Goal: Obtain resource: Download file/media

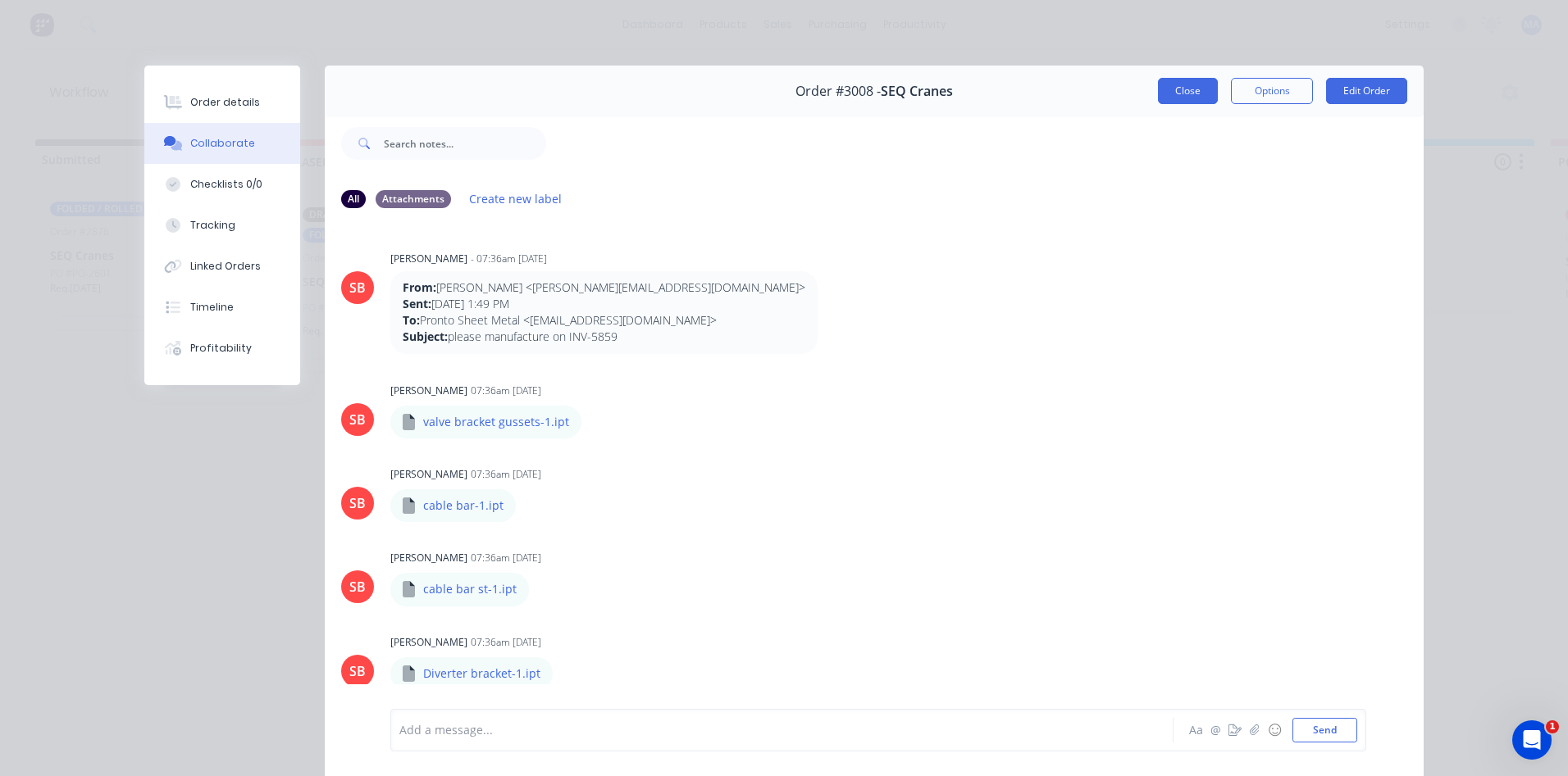
click at [1162, 103] on button "Close" at bounding box center [1187, 90] width 60 height 26
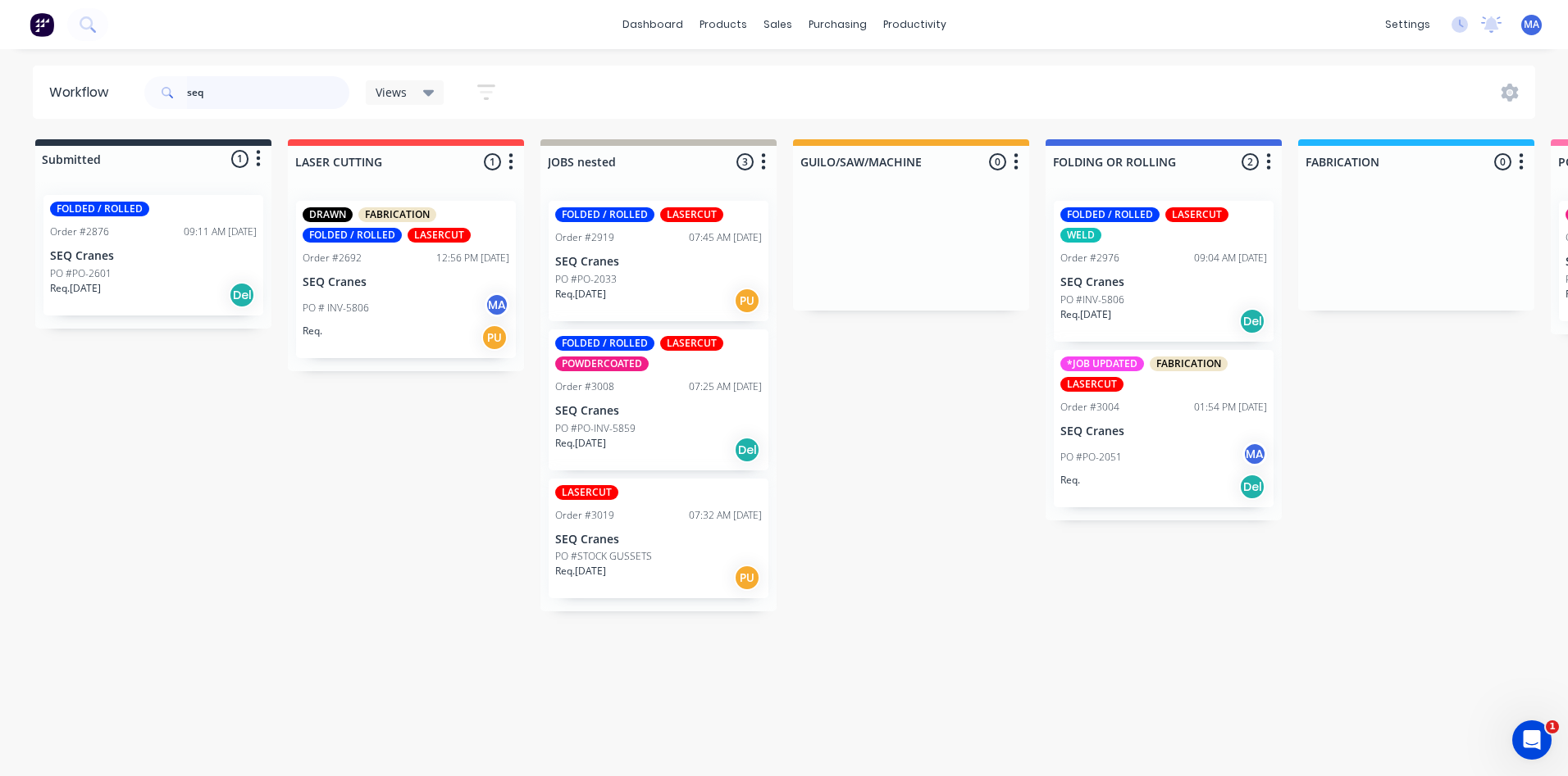
click at [112, 94] on header "Workflow seq Views Save new view None (Default) edit Show/Hide statuses Show li…" at bounding box center [784, 93] width 1504 height 53
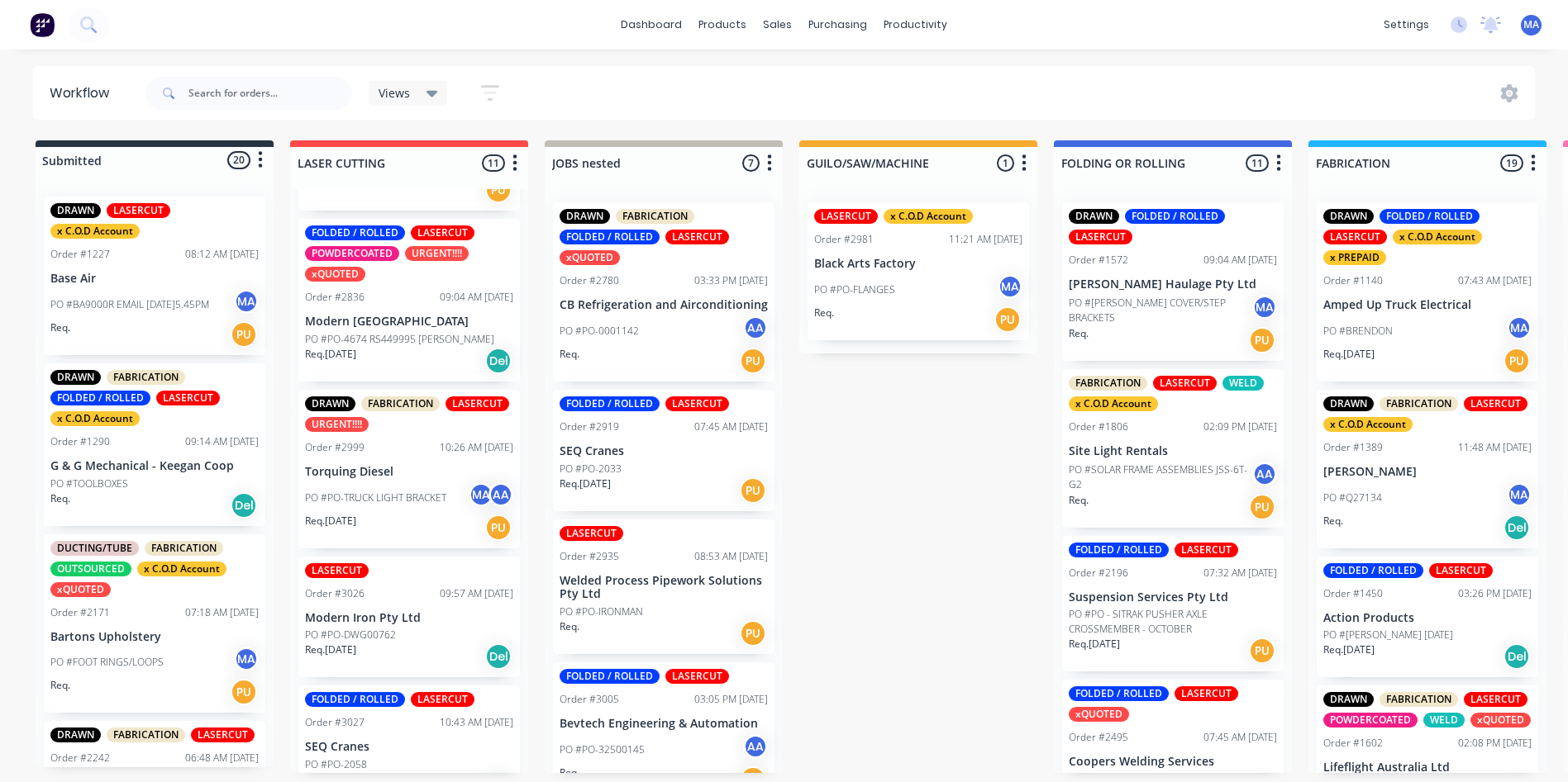
scroll to position [1067, 0]
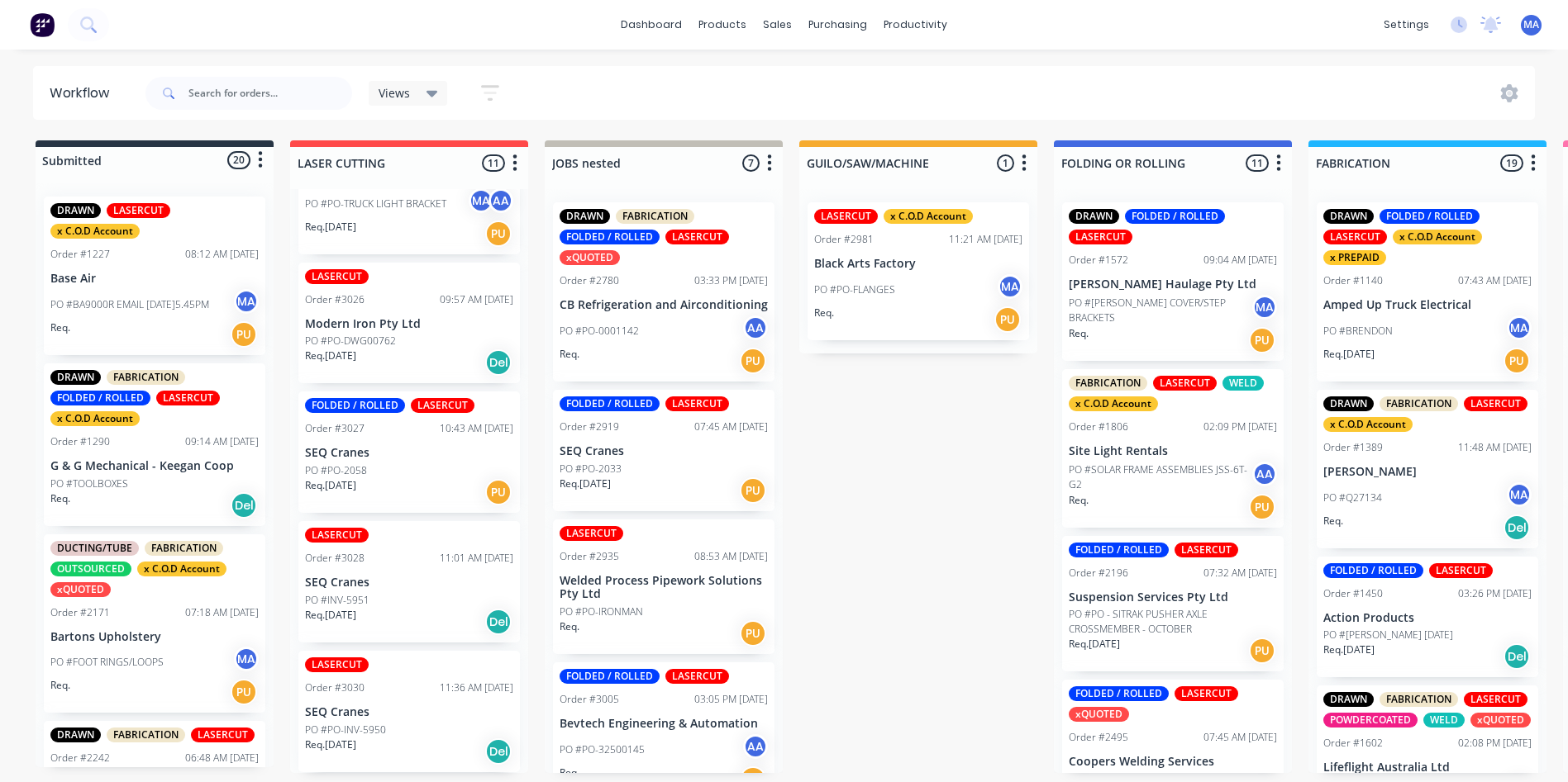
click at [391, 728] on div "PO #PO-INV-5950" at bounding box center [410, 730] width 208 height 15
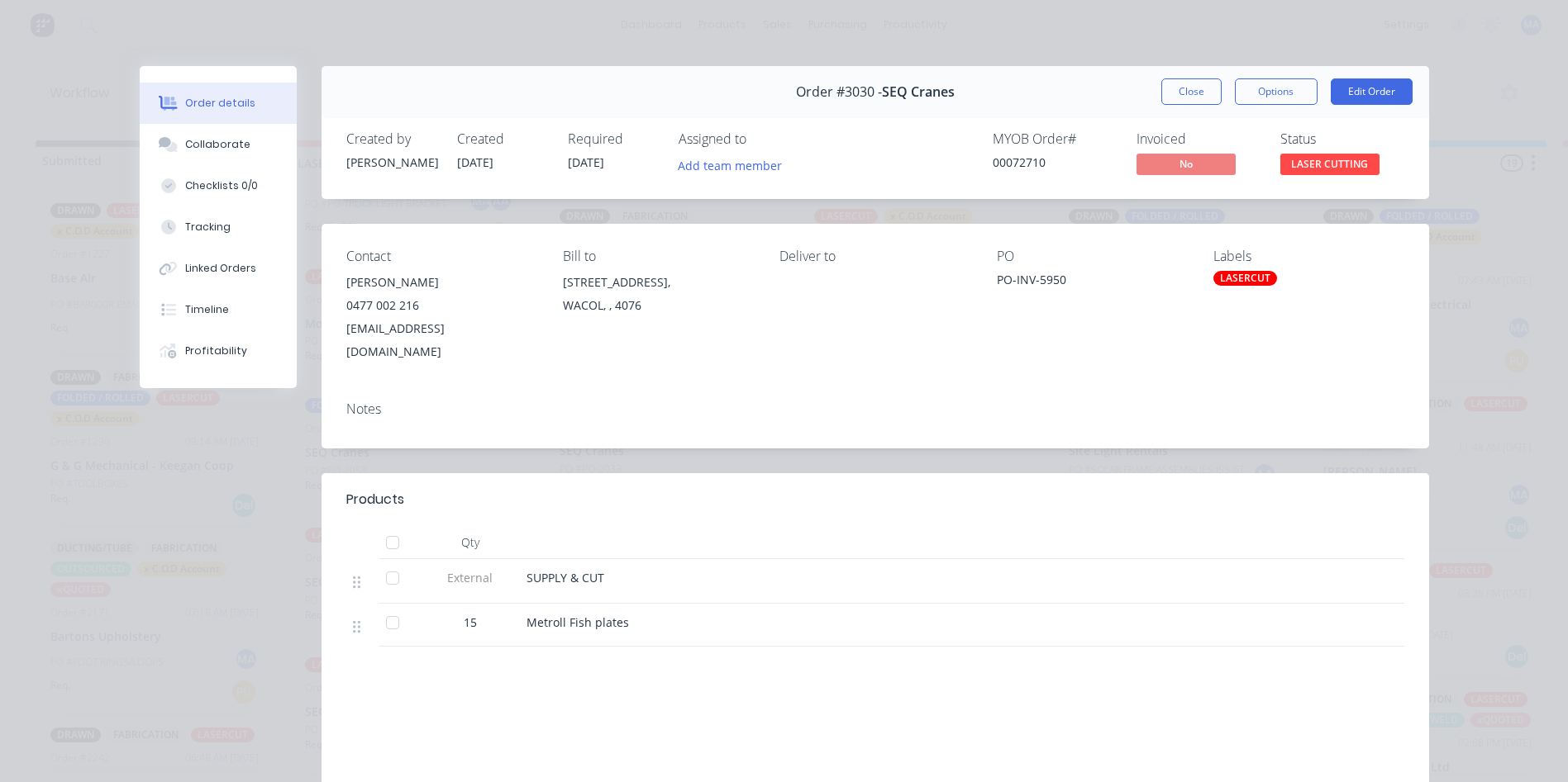
click at [223, 119] on button "Order details" at bounding box center [218, 103] width 157 height 41
click at [223, 132] on button "Collaborate" at bounding box center [218, 145] width 157 height 41
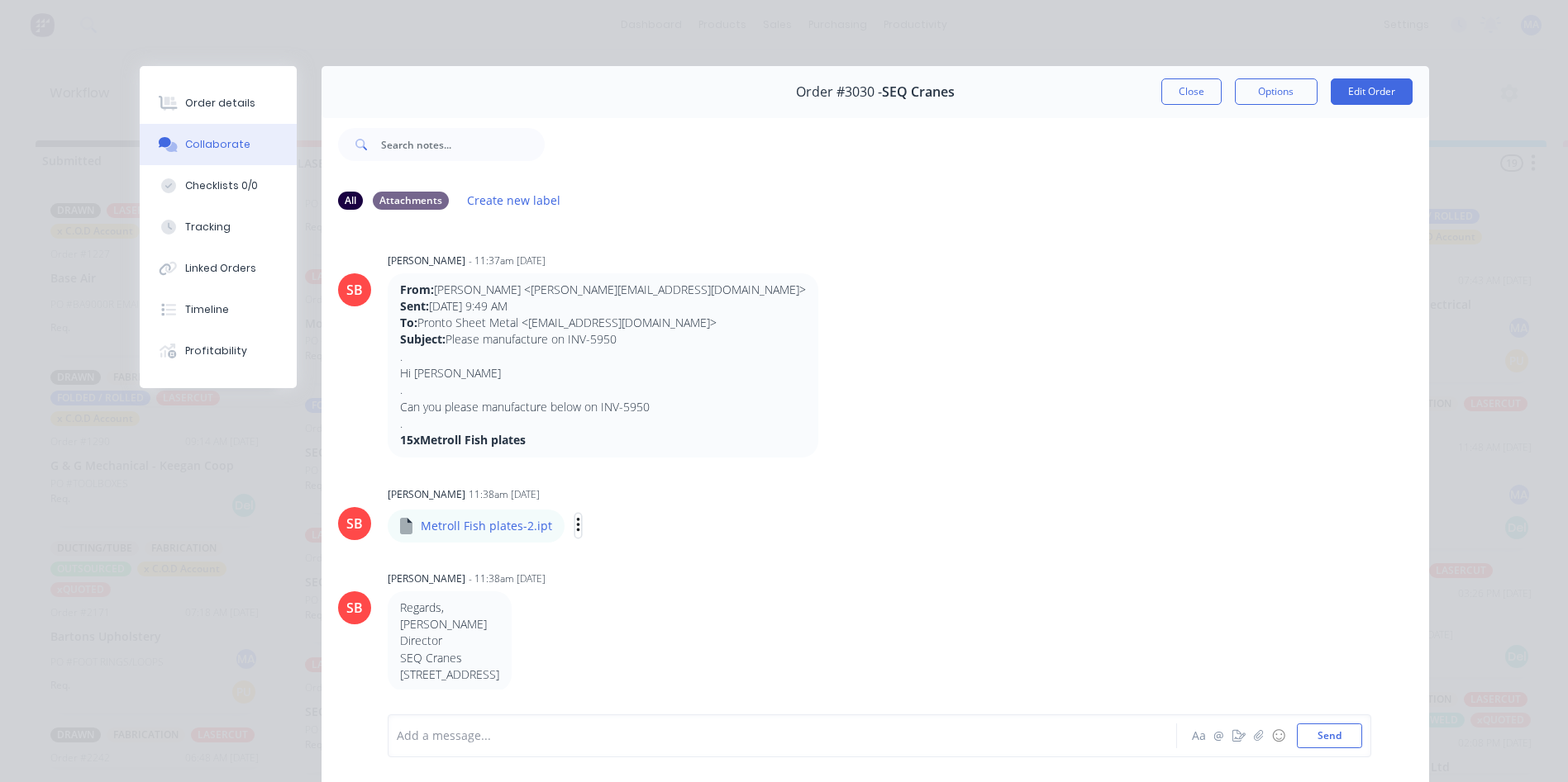
click at [576, 523] on icon "button" at bounding box center [578, 525] width 5 height 19
click at [620, 559] on button "Download" at bounding box center [686, 569] width 186 height 37
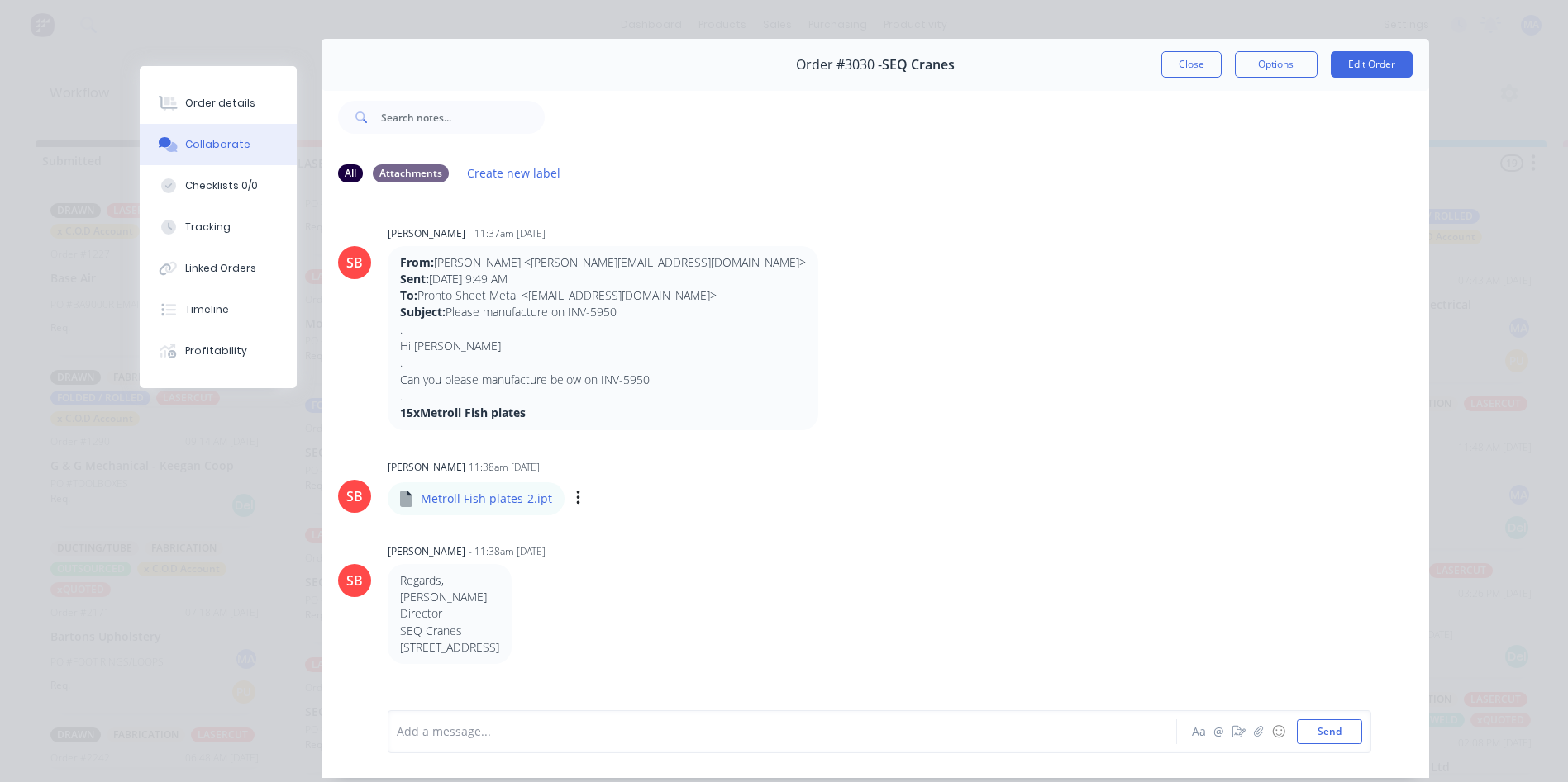
scroll to position [0, 0]
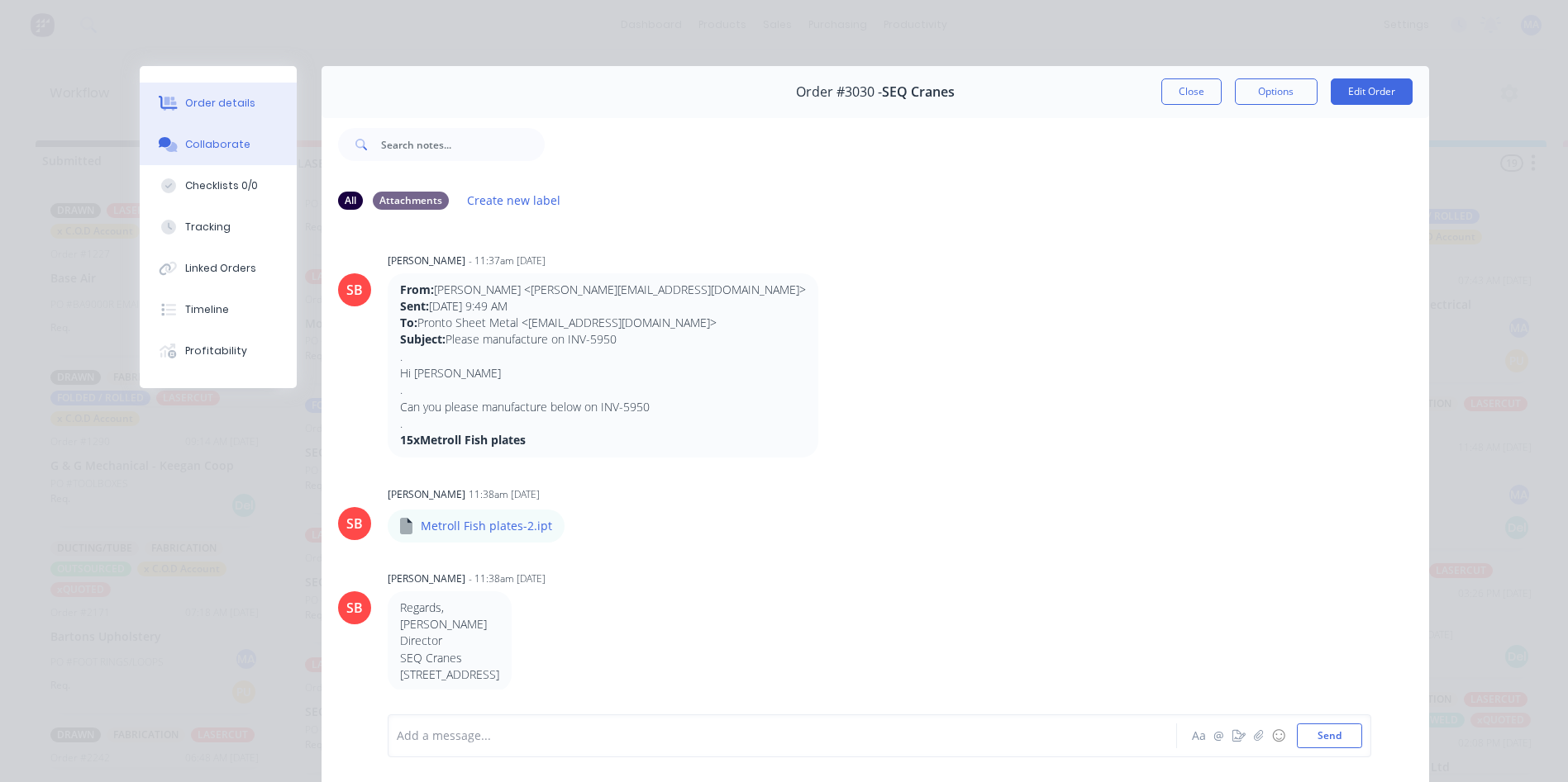
click at [233, 101] on div "Order details" at bounding box center [220, 103] width 70 height 15
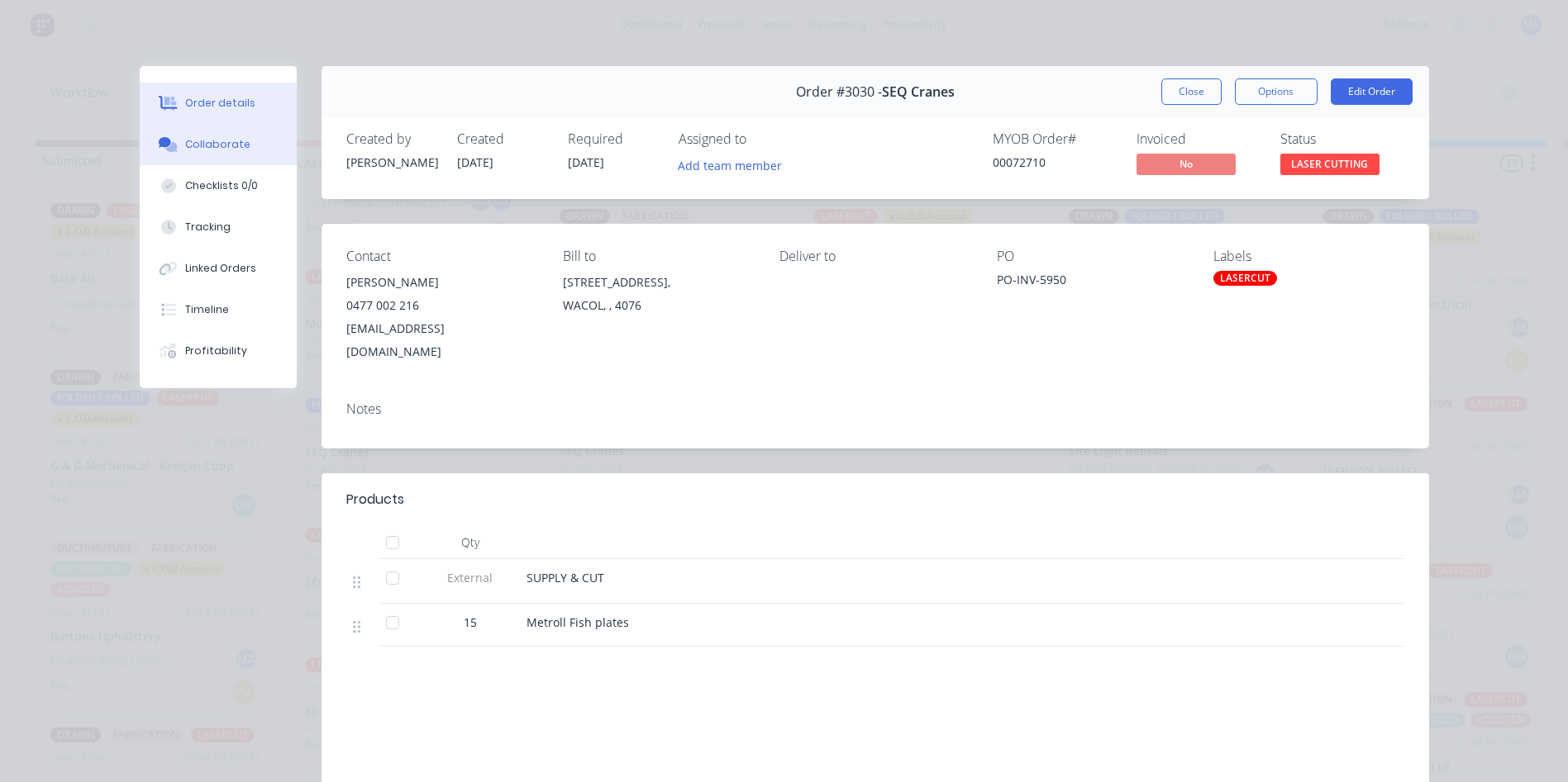
click at [174, 143] on button "Collaborate" at bounding box center [218, 145] width 157 height 41
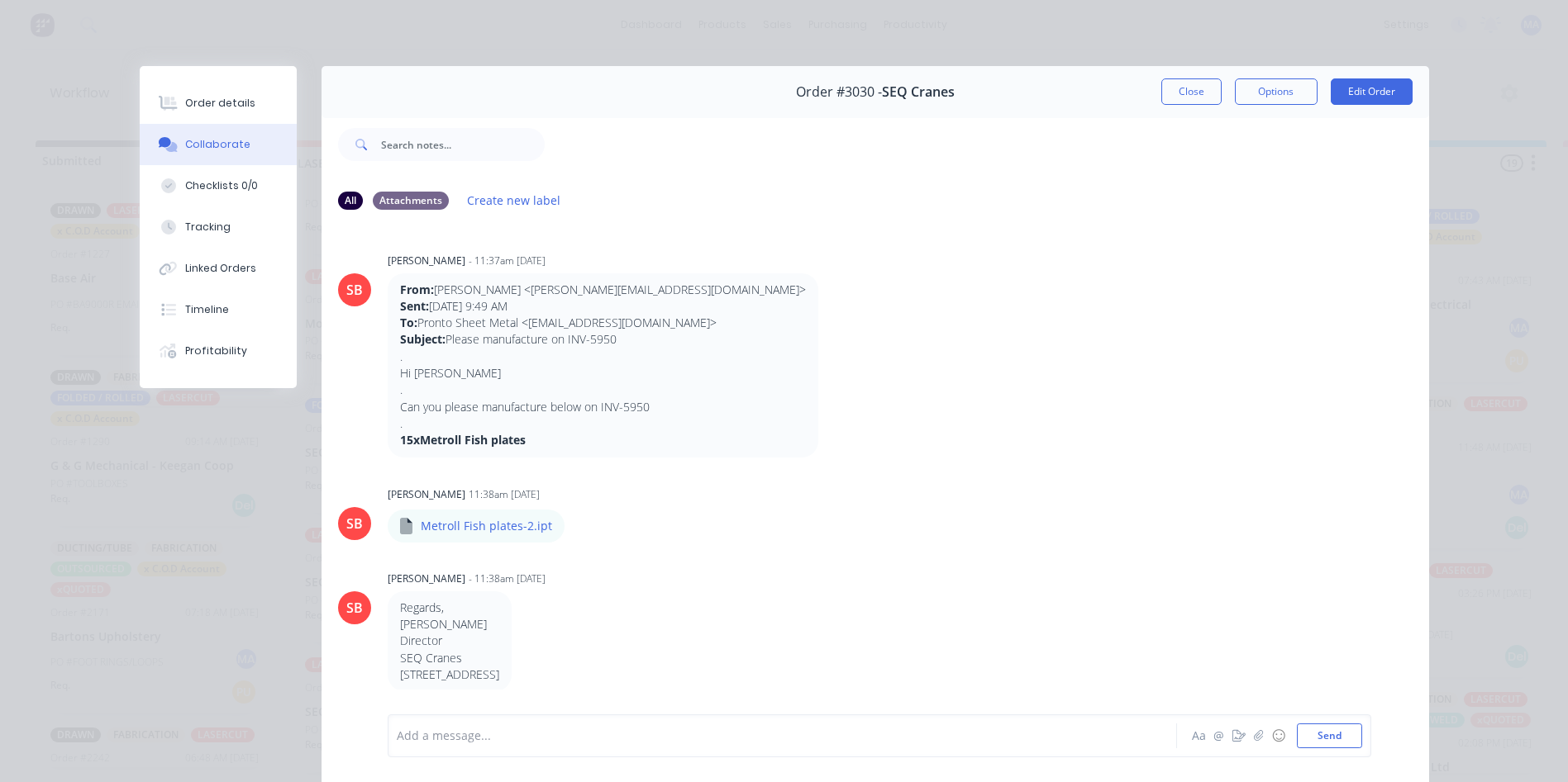
drag, startPoint x: 1194, startPoint y: 97, endPoint x: 1144, endPoint y: 167, distance: 86.0
click at [1194, 96] on button "Close" at bounding box center [1191, 91] width 60 height 26
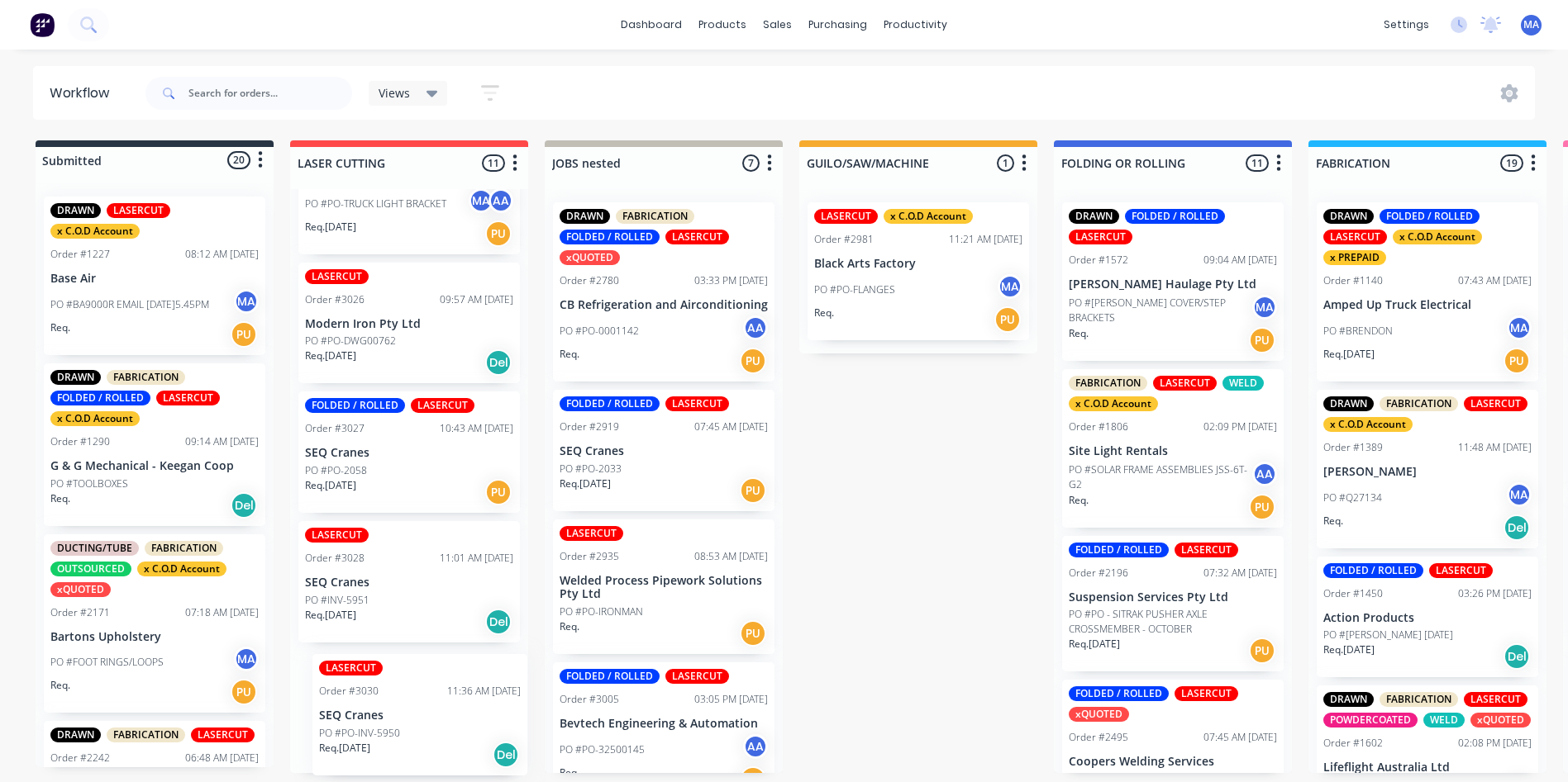
scroll to position [4, 0]
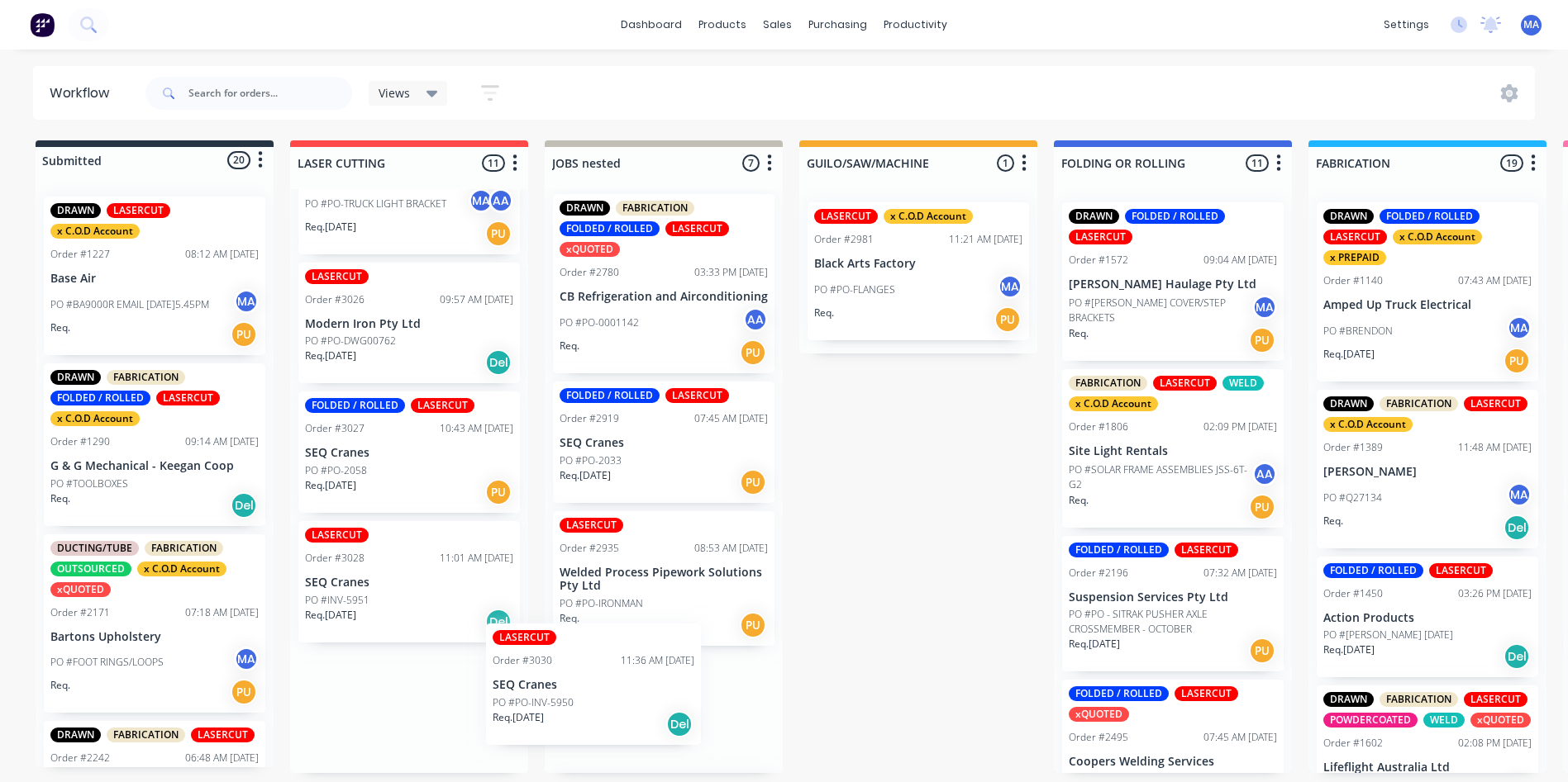
drag, startPoint x: 400, startPoint y: 732, endPoint x: 595, endPoint y: 709, distance: 196.4
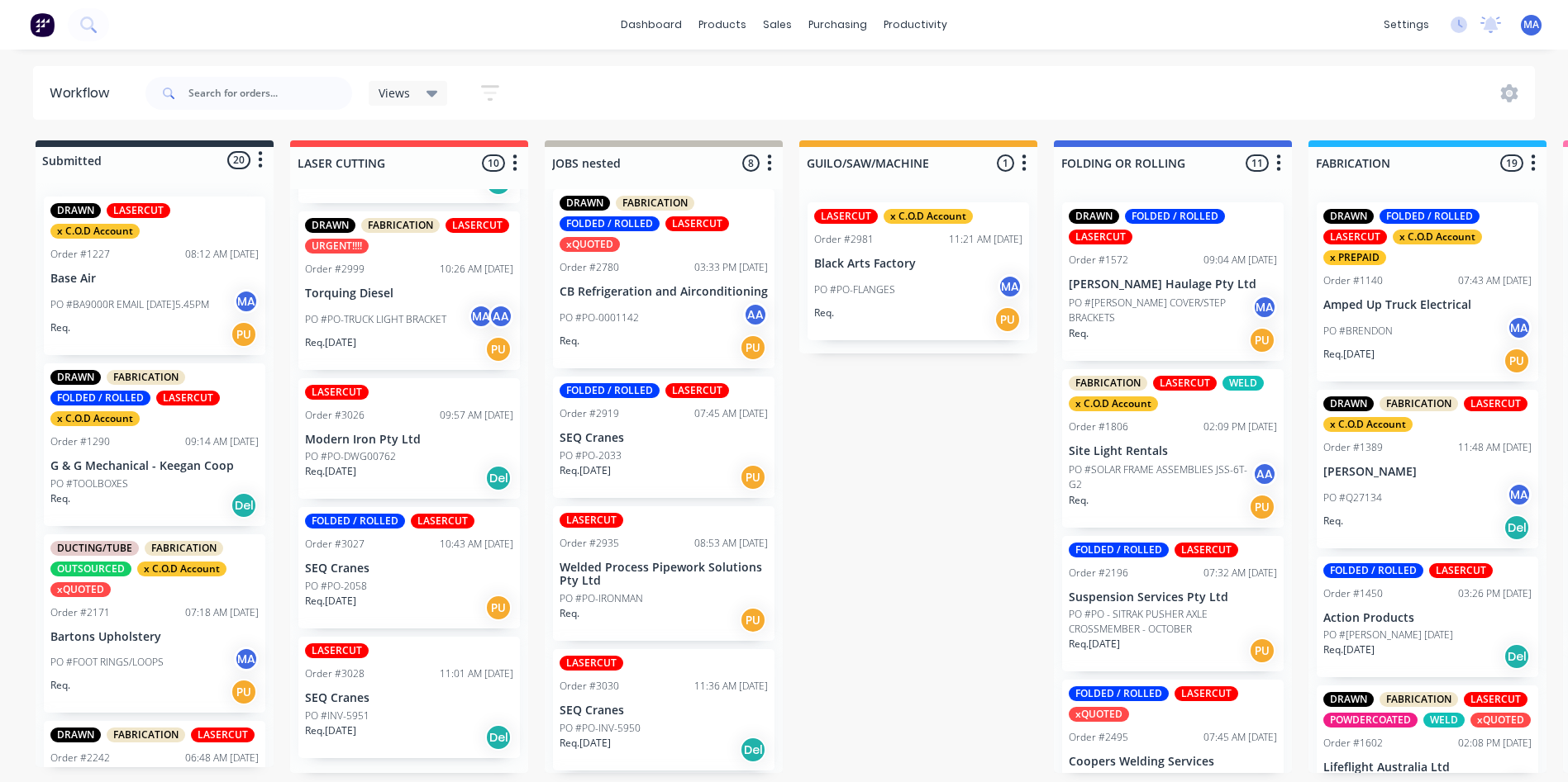
scroll to position [937, 0]
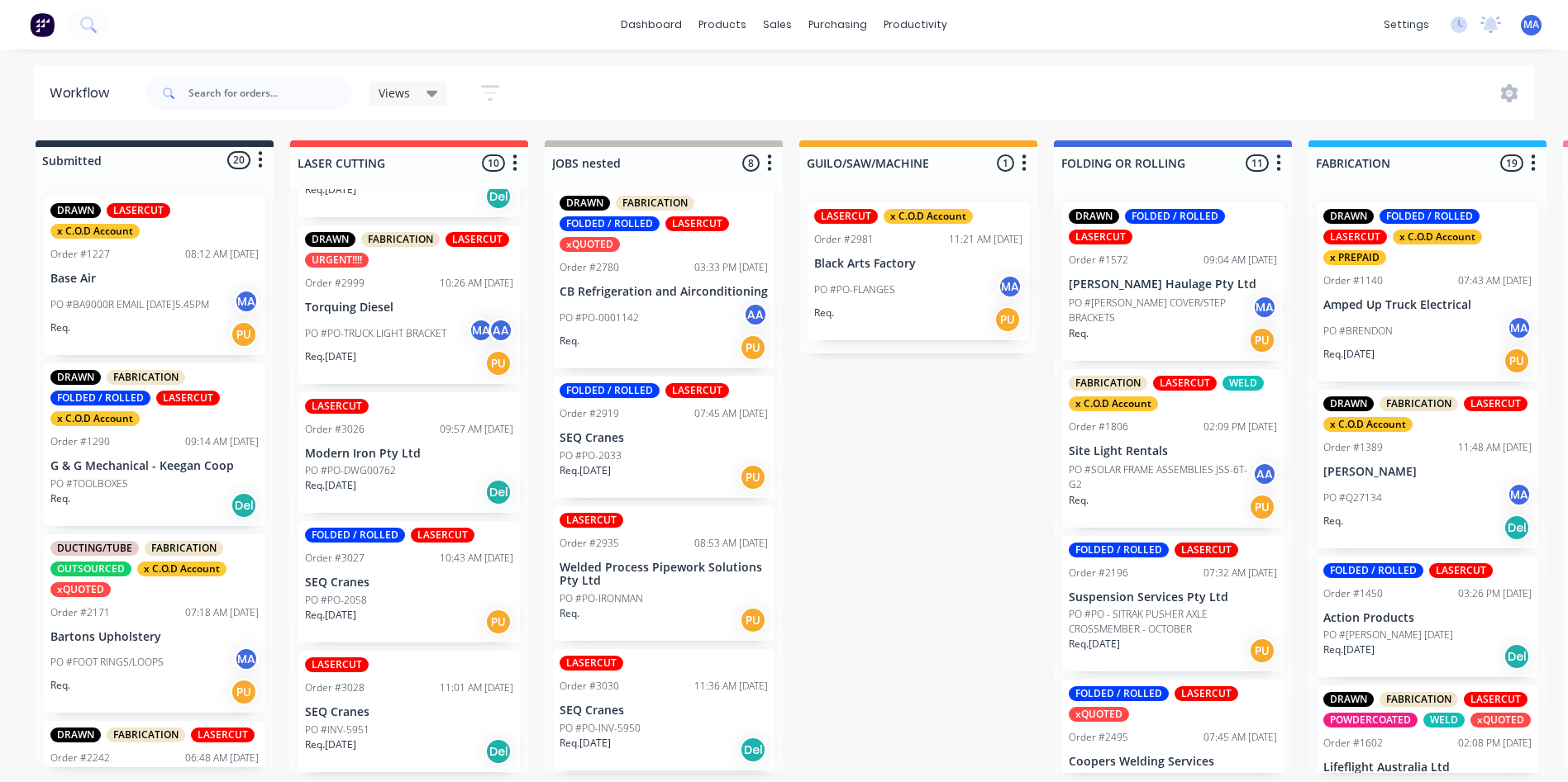
click at [378, 697] on div "LASERCUT Order #3028 11:01 AM 25/09/25 SEQ Cranes PO #INV-5951 Req. 25/09/25 Del" at bounding box center [409, 711] width 222 height 121
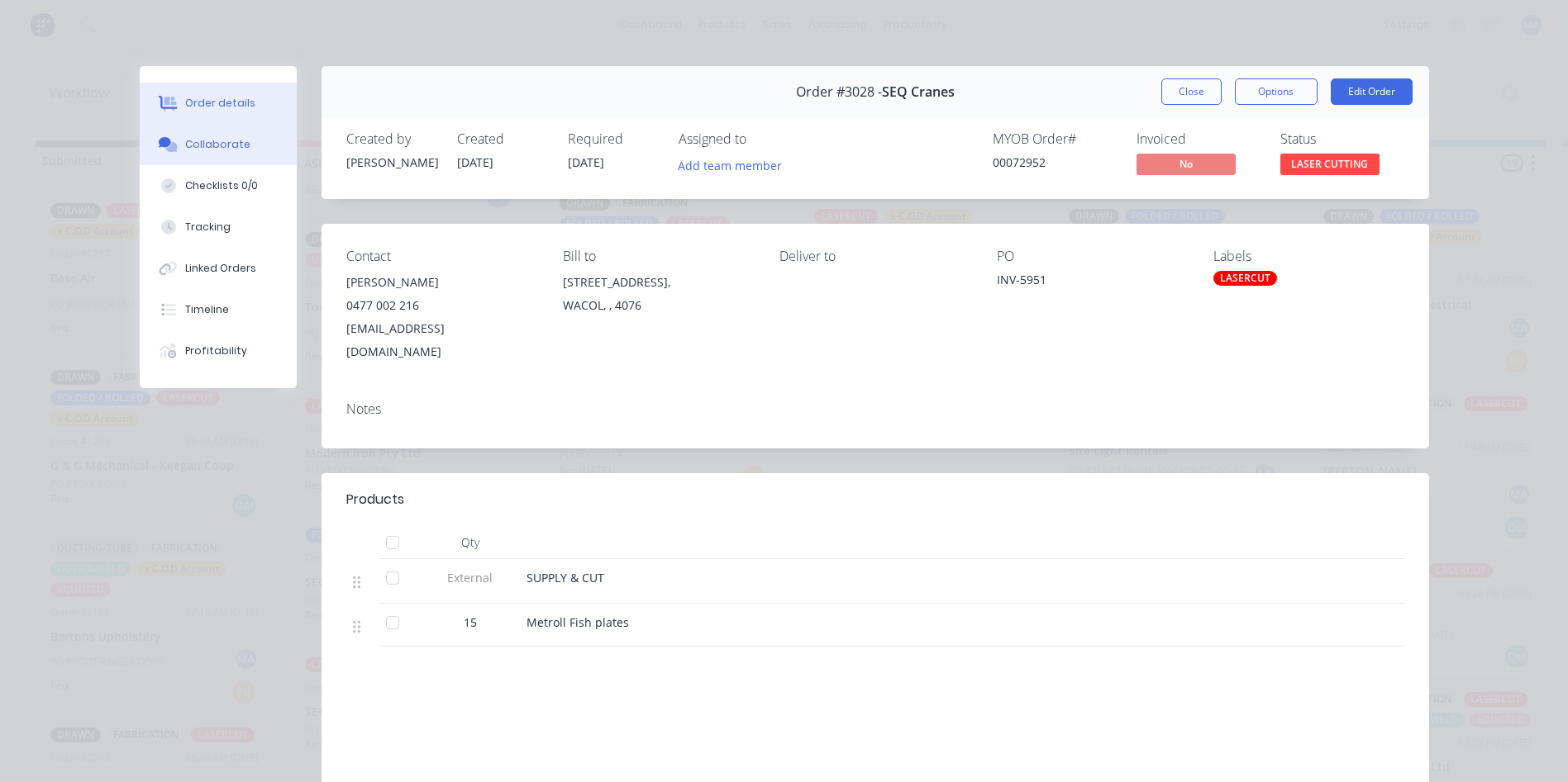
click at [232, 157] on button "Collaborate" at bounding box center [218, 145] width 157 height 41
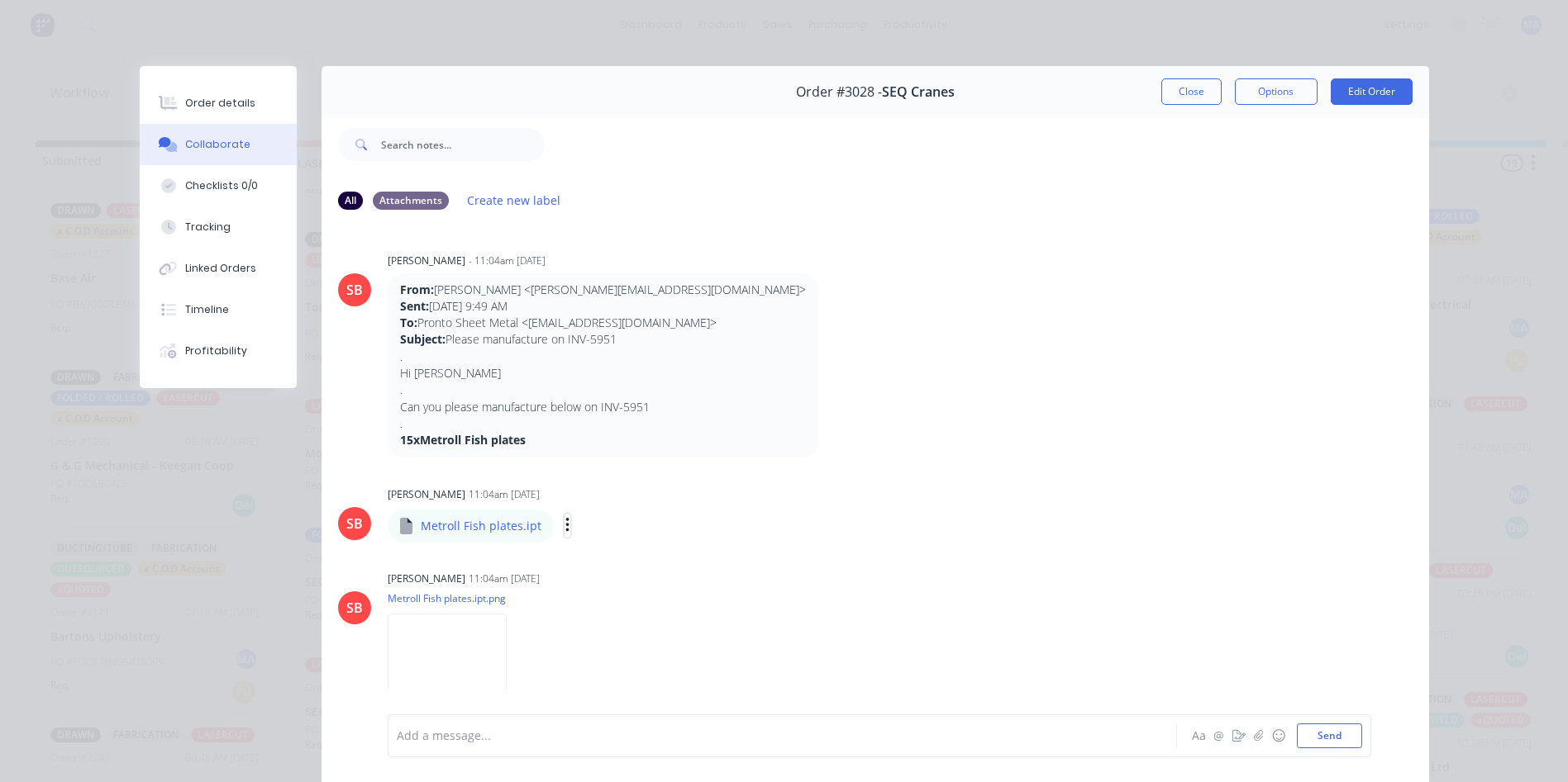
click at [565, 526] on icon "button" at bounding box center [568, 525] width 5 height 19
click at [0, 0] on button "Download" at bounding box center [0, 0] width 0 height 0
click at [1130, 113] on div at bounding box center [986, 145] width 885 height 66
click at [1195, 97] on button "Close" at bounding box center [1191, 91] width 60 height 26
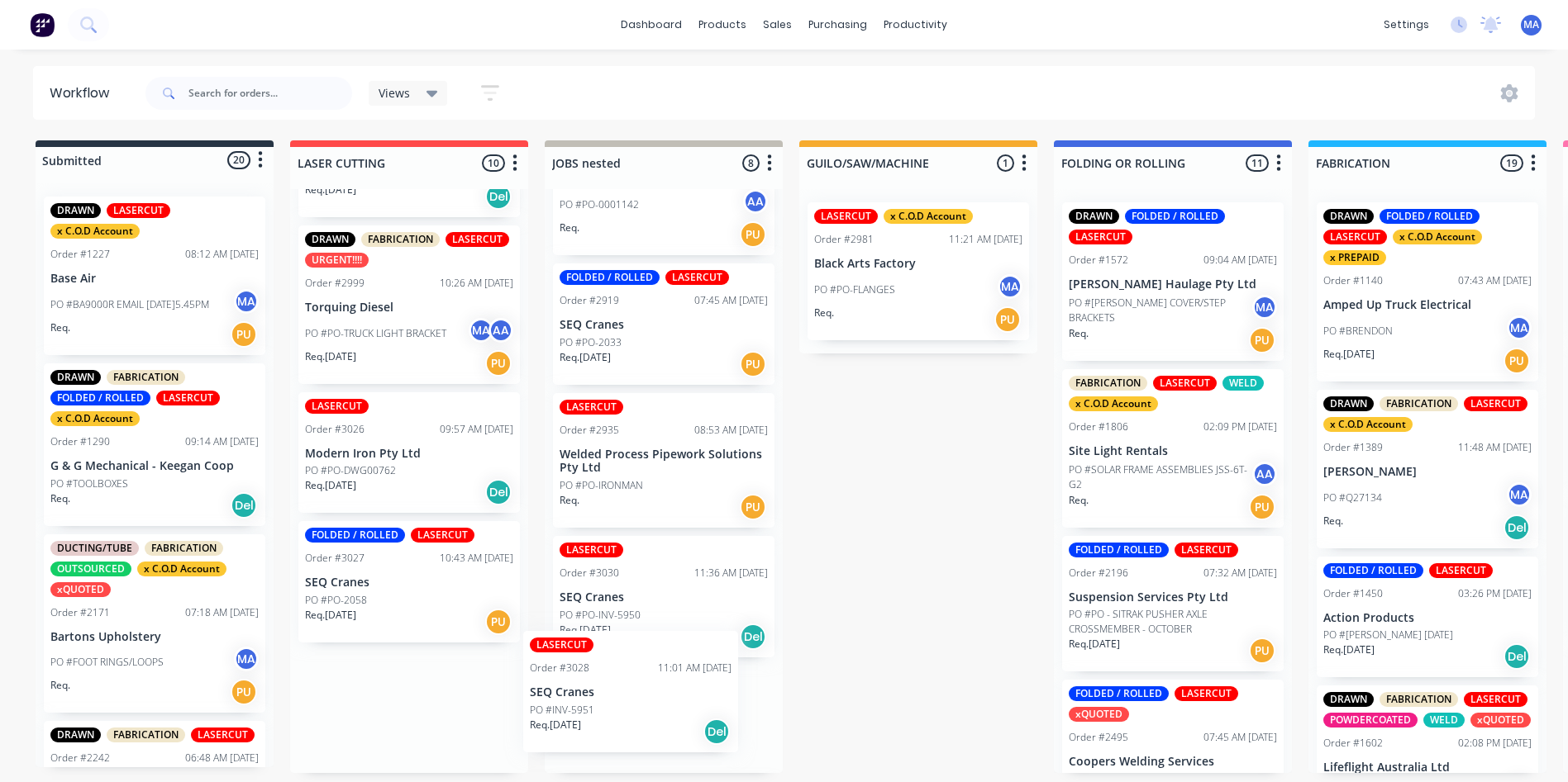
drag, startPoint x: 401, startPoint y: 747, endPoint x: 647, endPoint y: 731, distance: 246.5
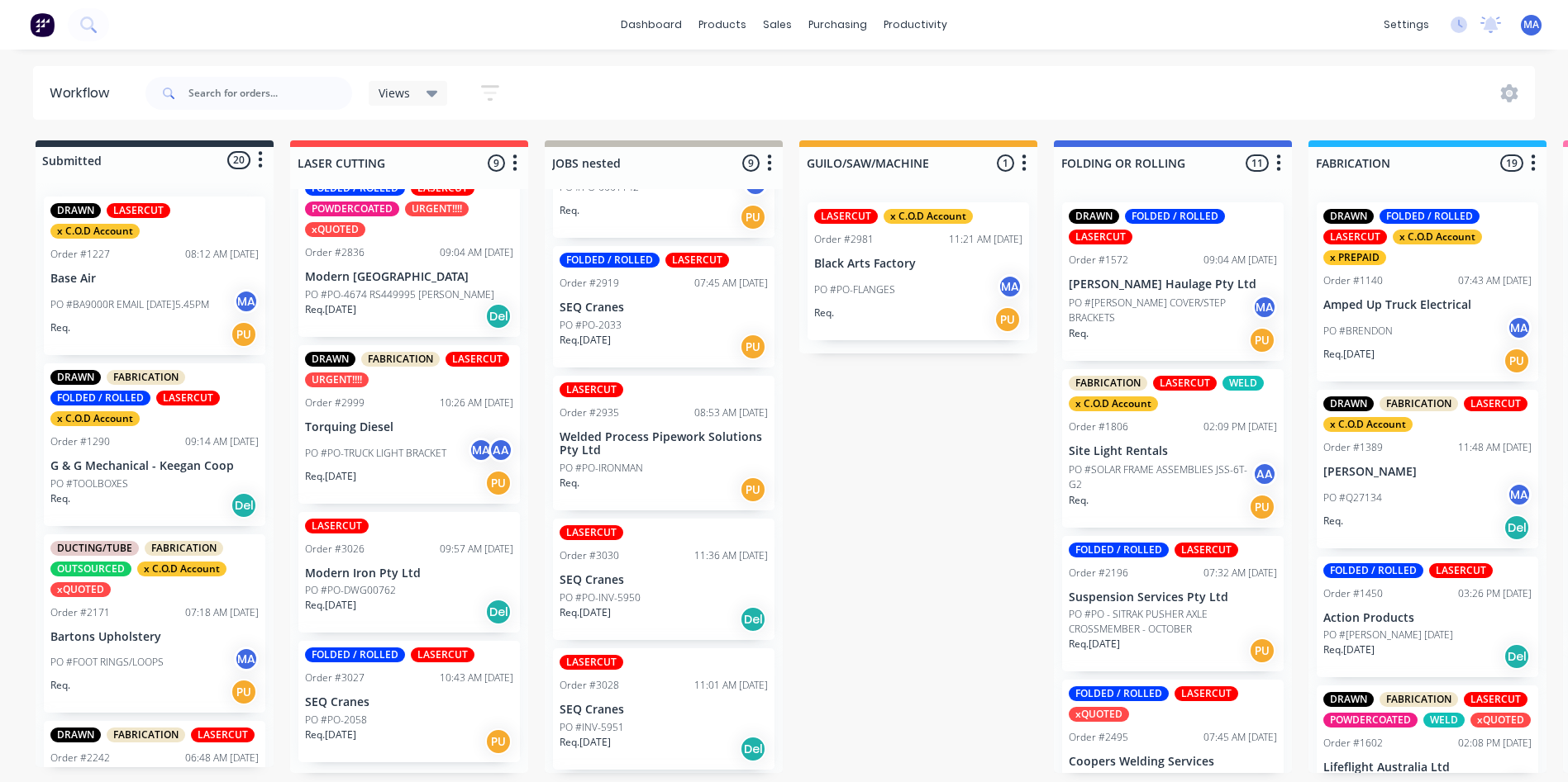
scroll to position [807, 0]
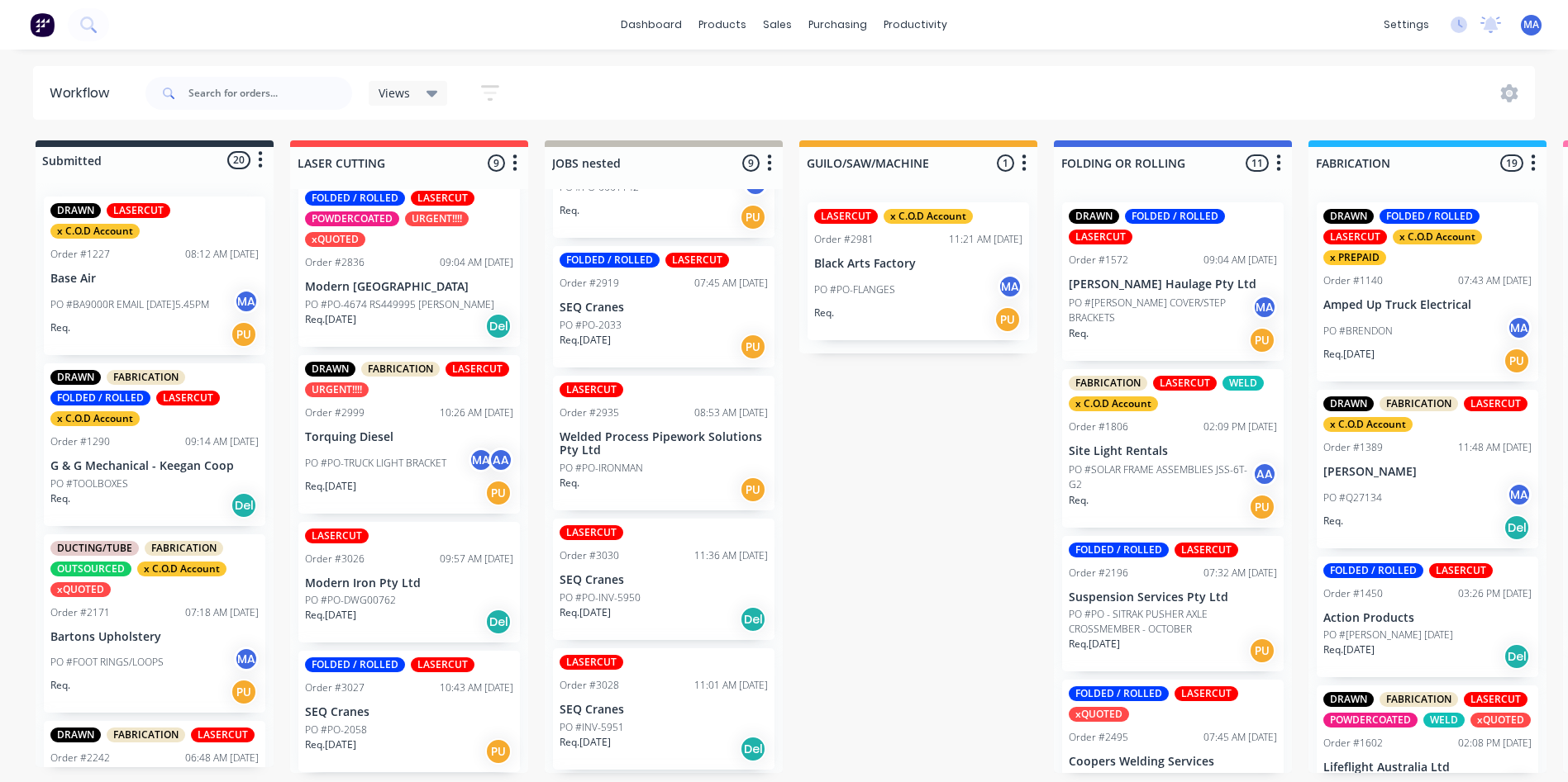
click at [395, 747] on div "Req. 25/09/25 PU" at bounding box center [410, 751] width 208 height 28
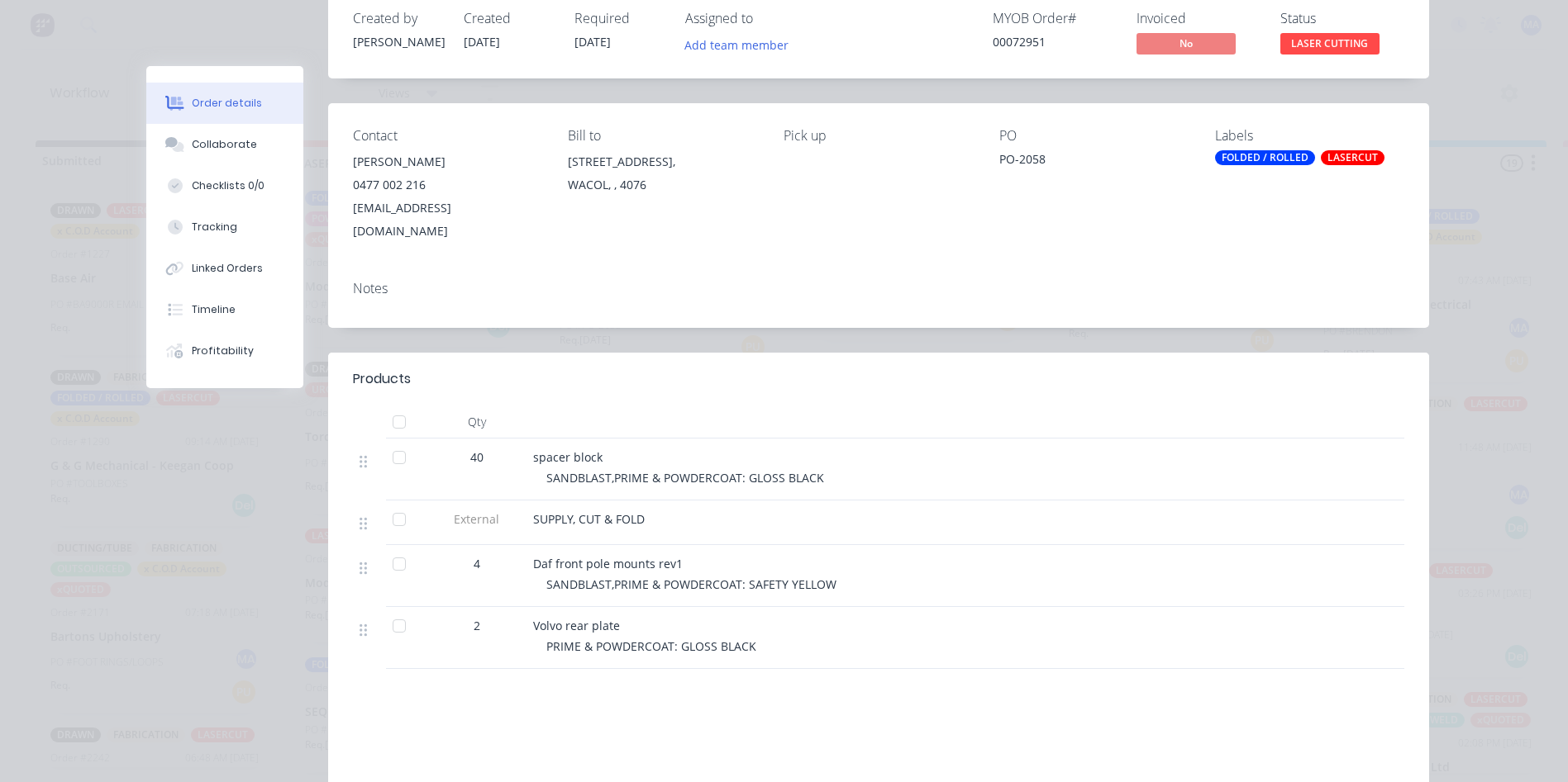
scroll to position [248, 0]
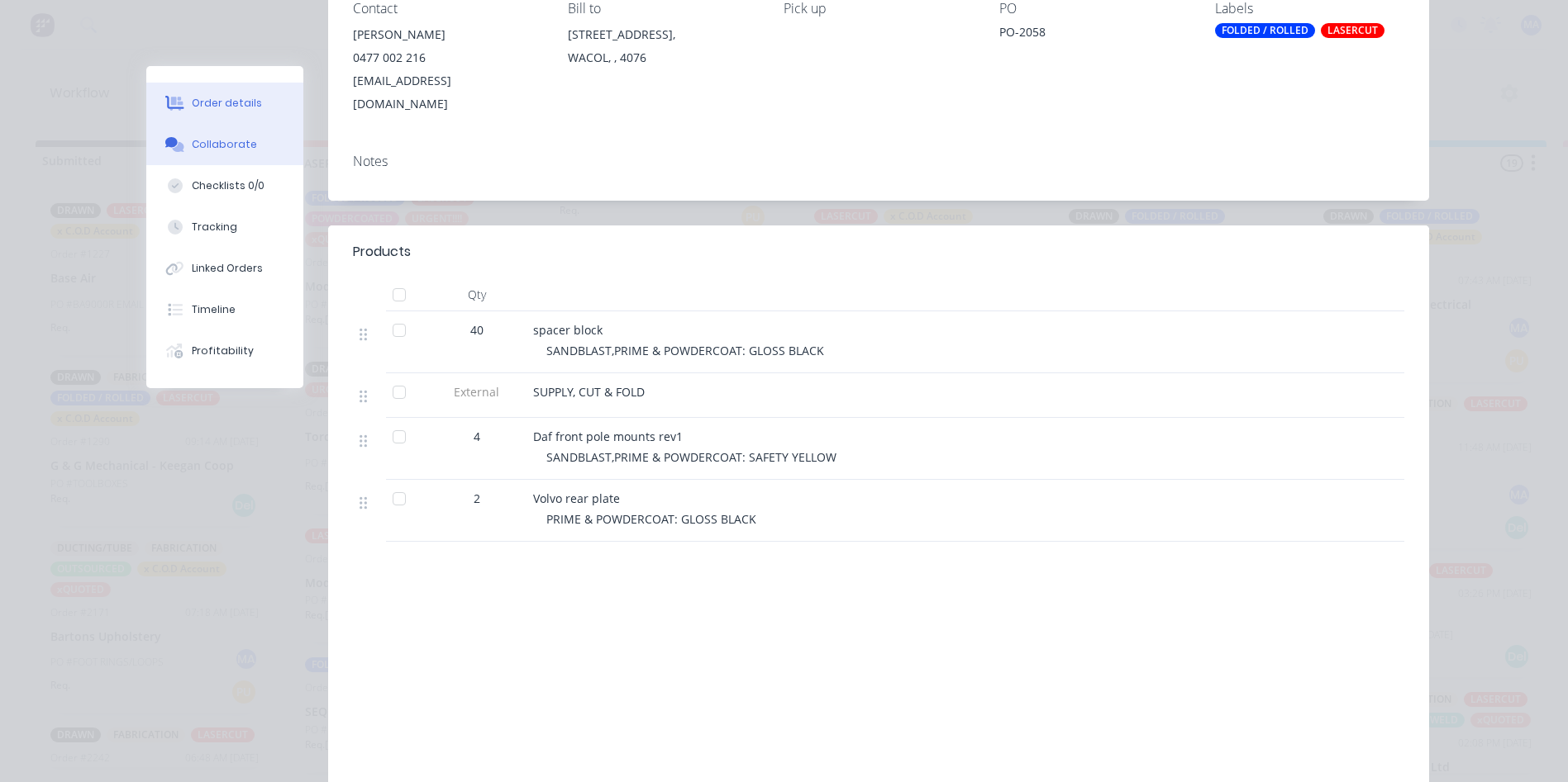
click at [237, 137] on div "Collaborate" at bounding box center [224, 145] width 66 height 15
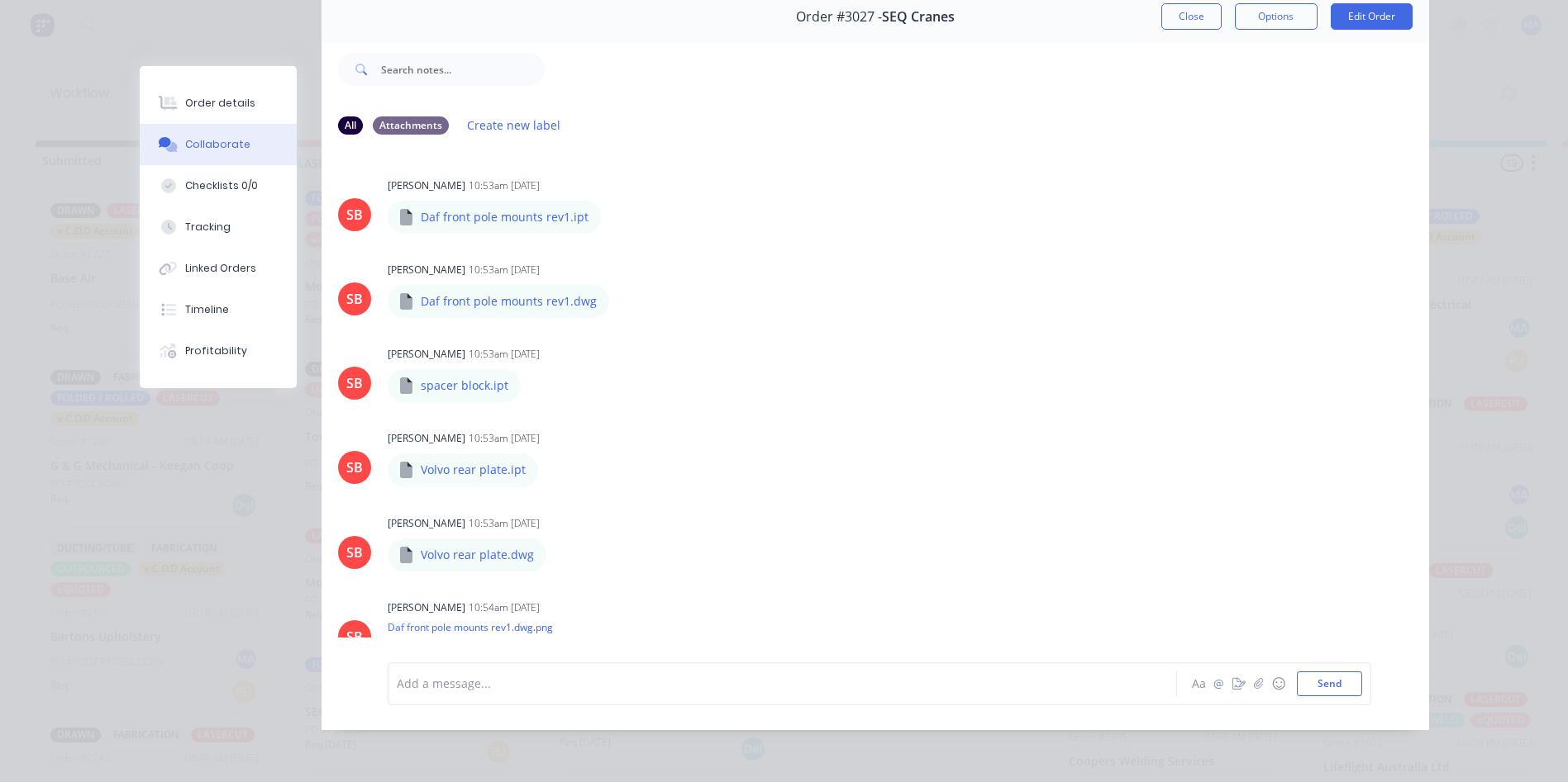
scroll to position [0, 0]
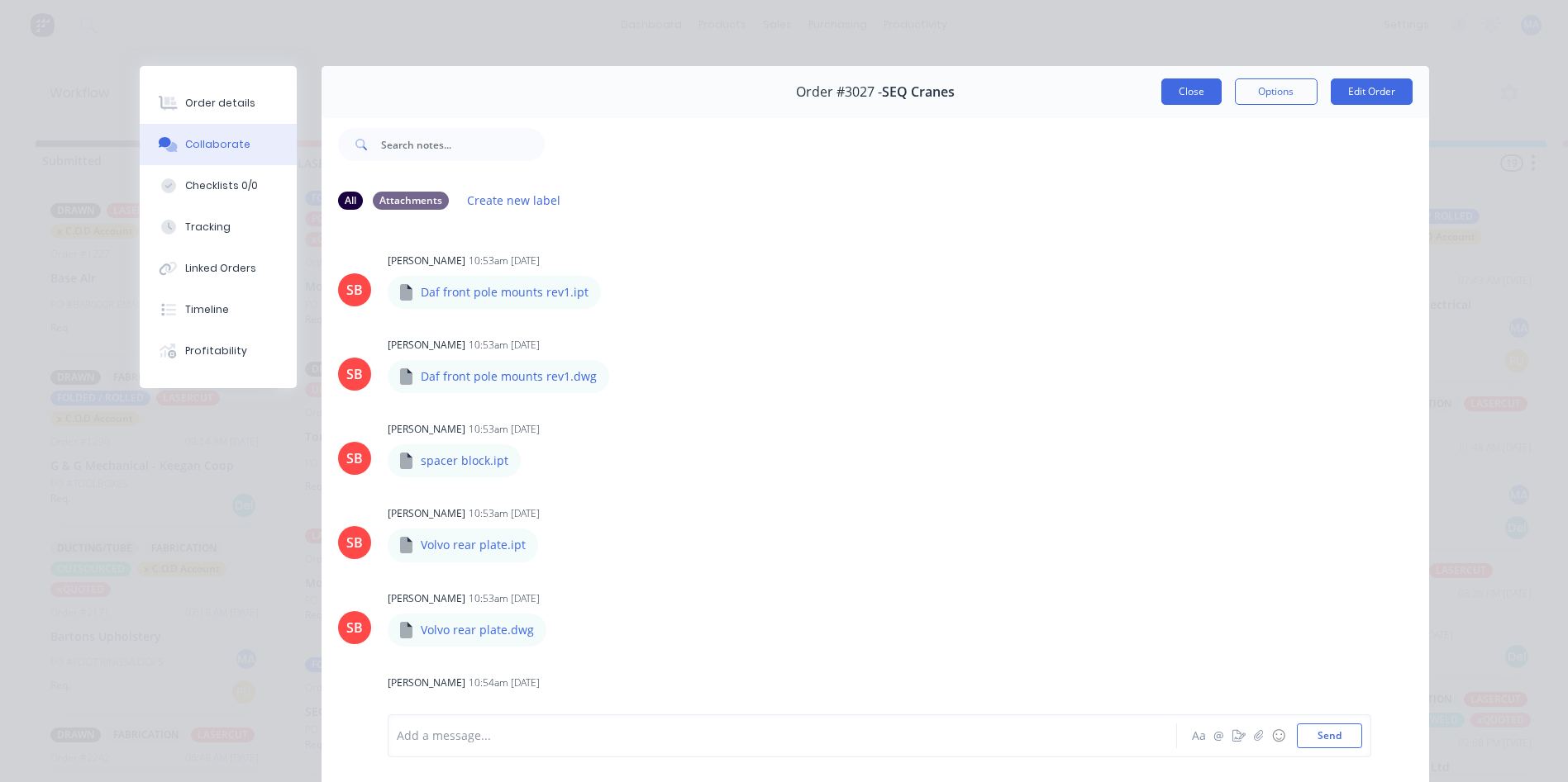
click at [1186, 93] on button "Close" at bounding box center [1191, 91] width 60 height 26
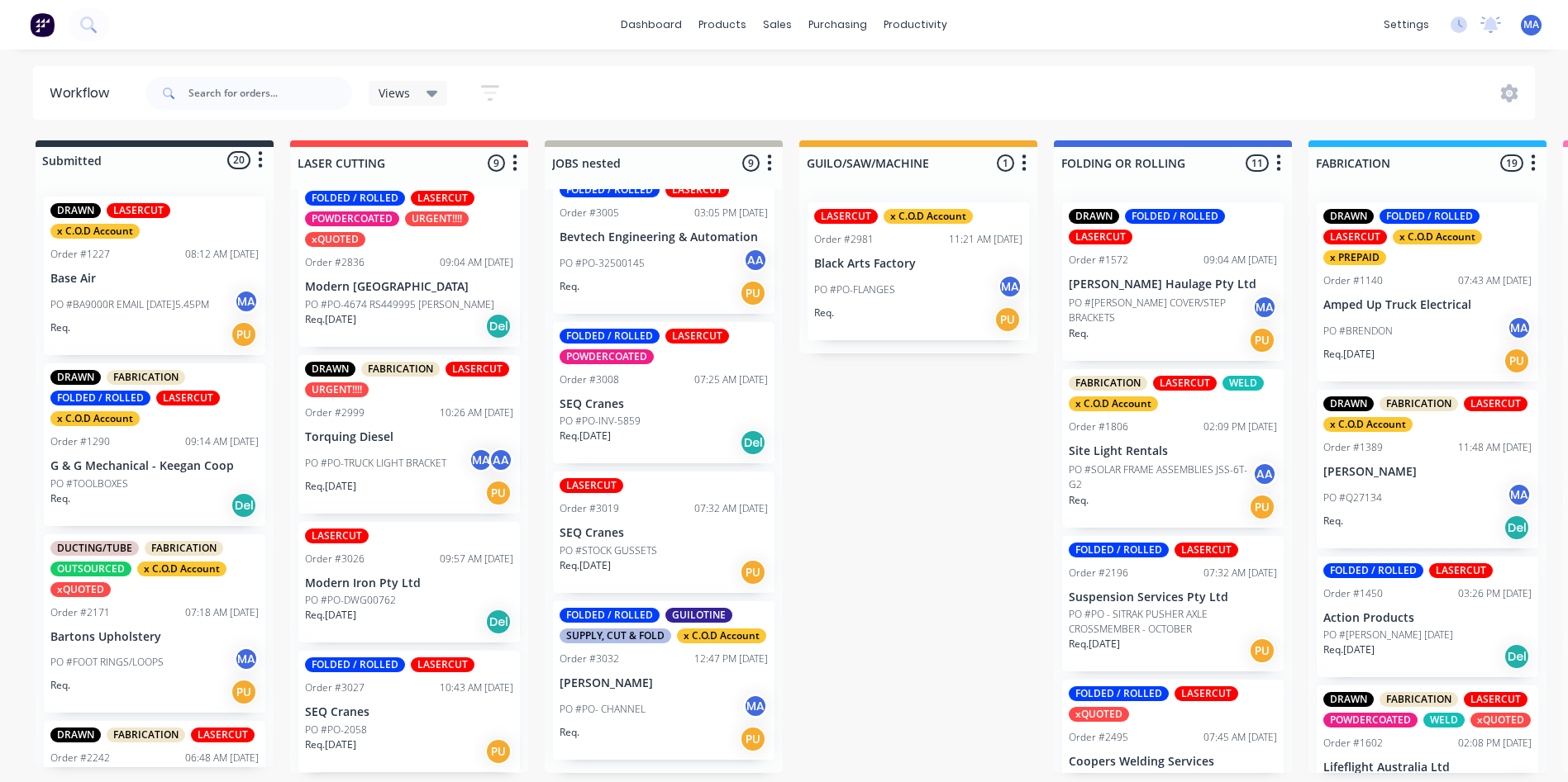
scroll to position [1, 0]
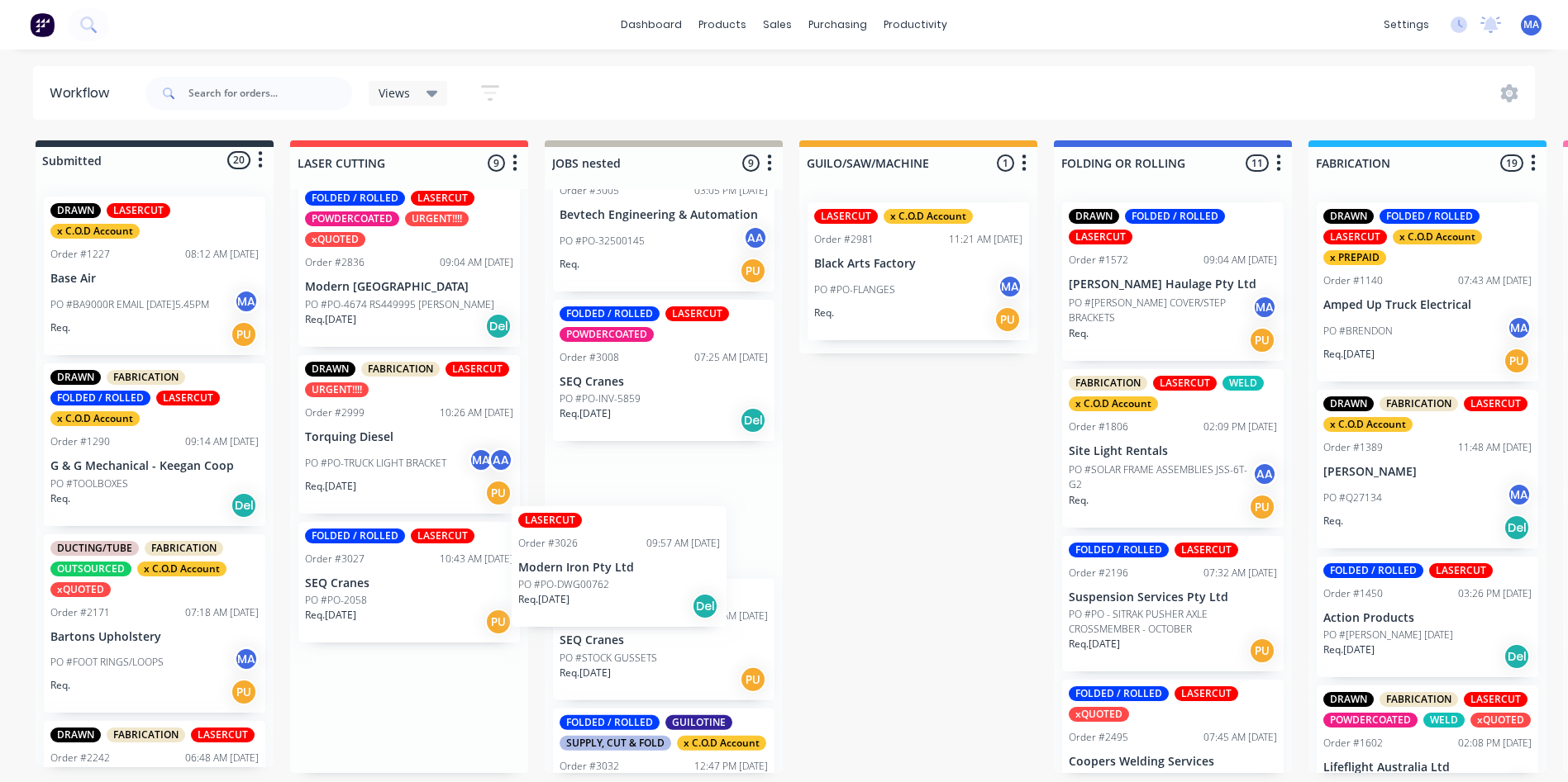
drag, startPoint x: 371, startPoint y: 606, endPoint x: 593, endPoint y: 587, distance: 222.8
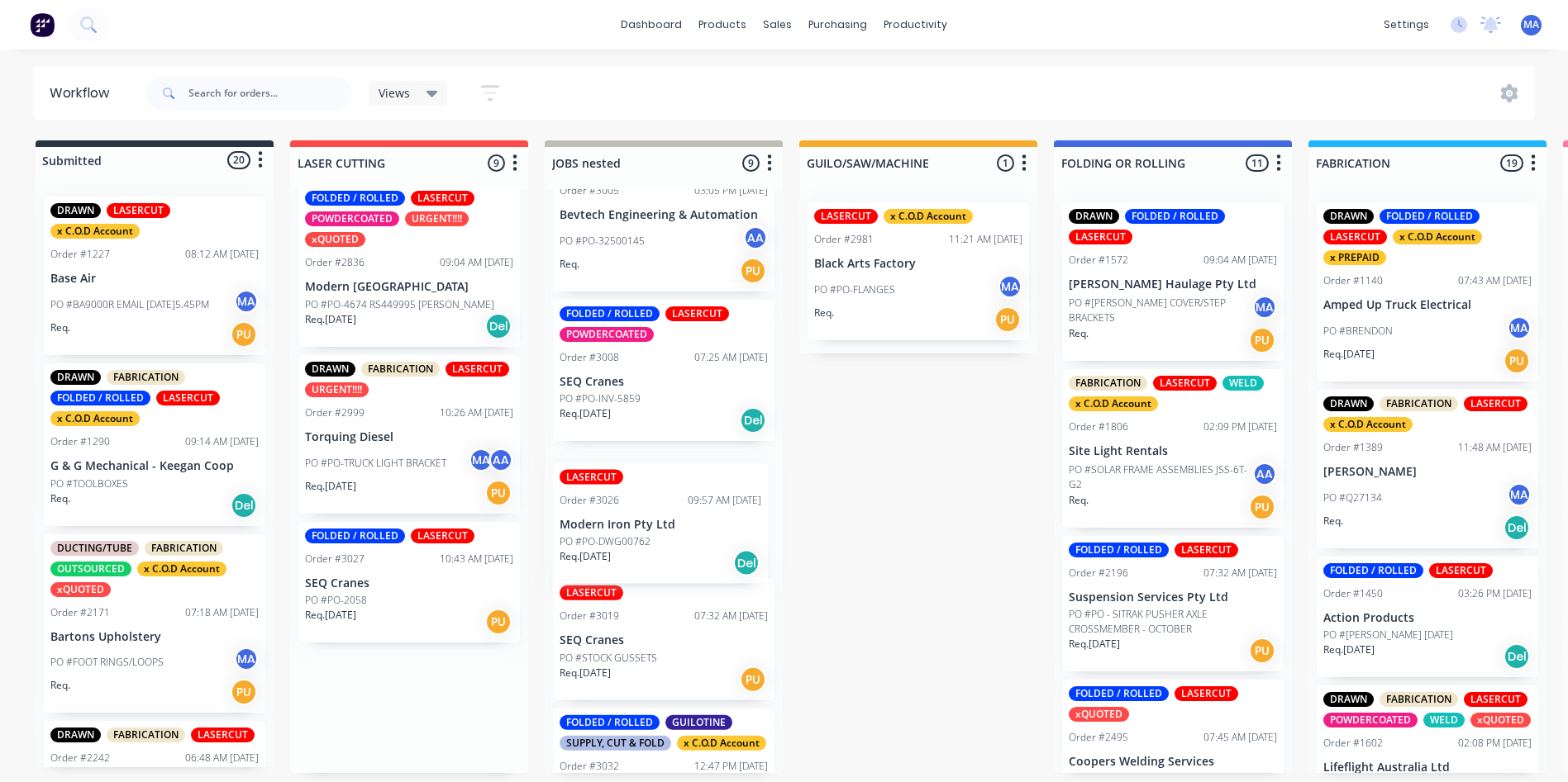
click at [664, 532] on div "DRAWN FABRICATION FOLDED / ROLLED LASERCUT xQUOTED Order #2780 03:33 PM 17/09/2…" at bounding box center [663, 481] width 238 height 584
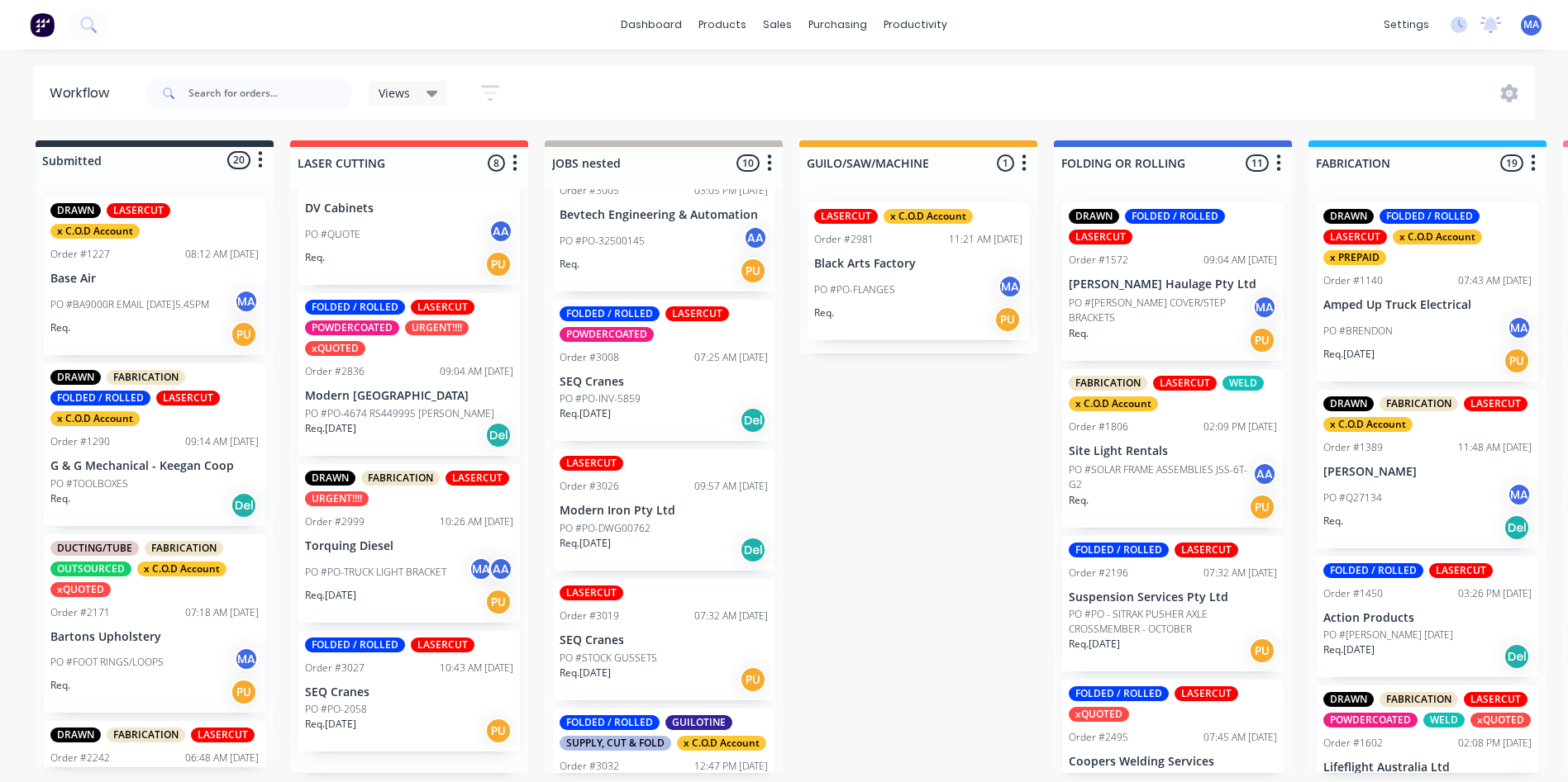
scroll to position [678, 0]
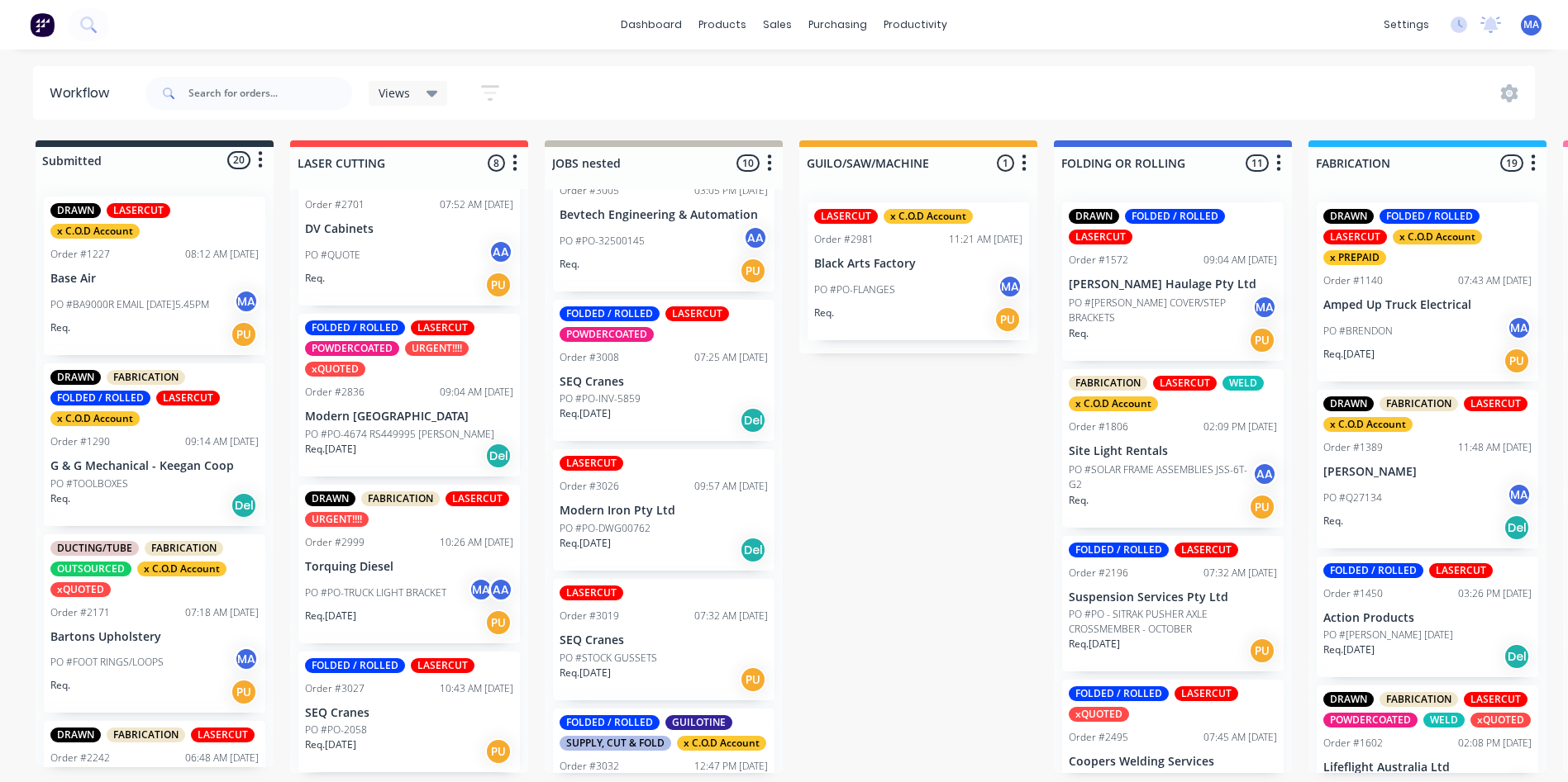
click at [643, 518] on p "Modern Iron Pty Ltd" at bounding box center [664, 511] width 208 height 14
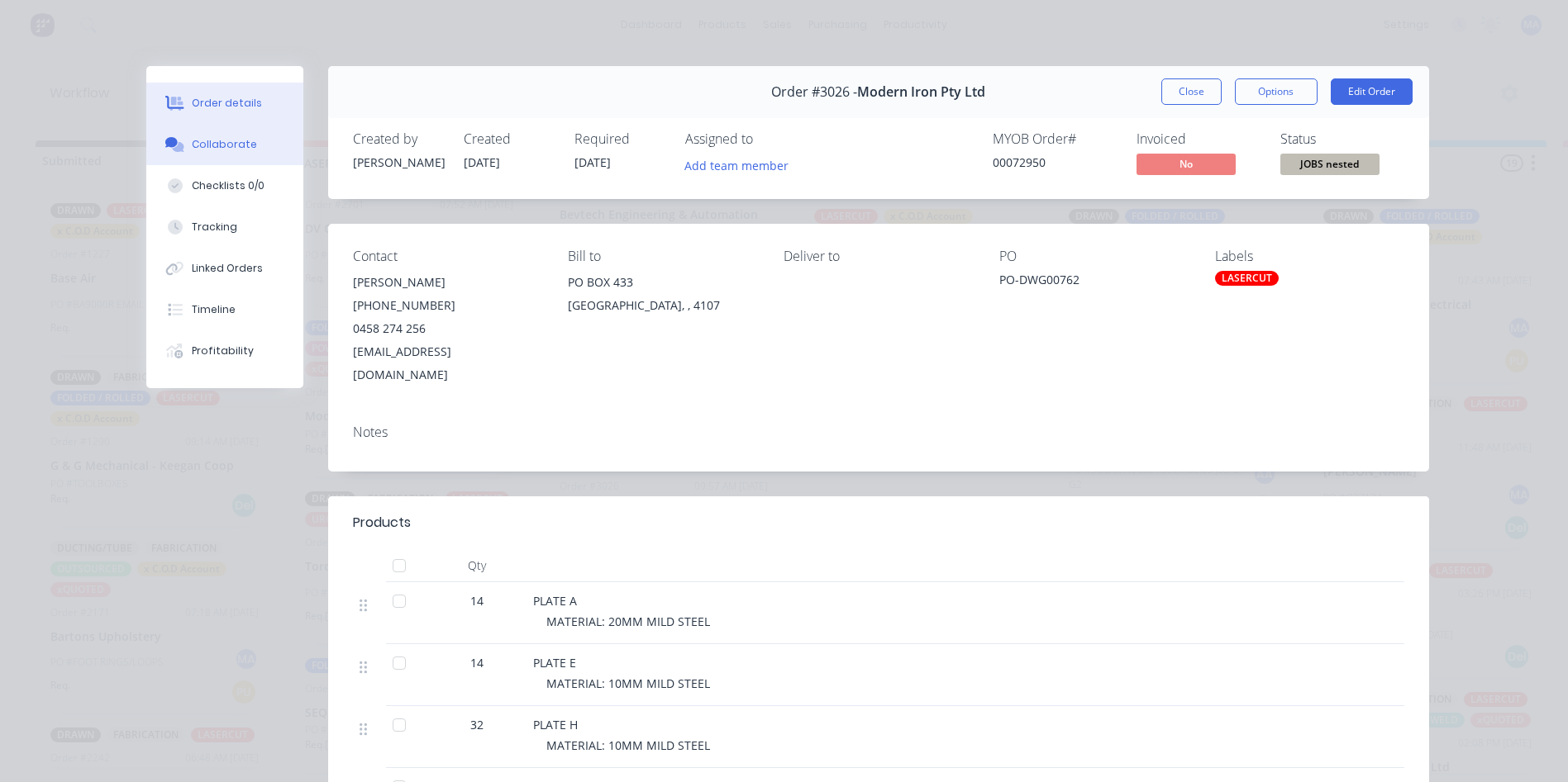
click at [194, 141] on div "Collaborate" at bounding box center [224, 145] width 66 height 15
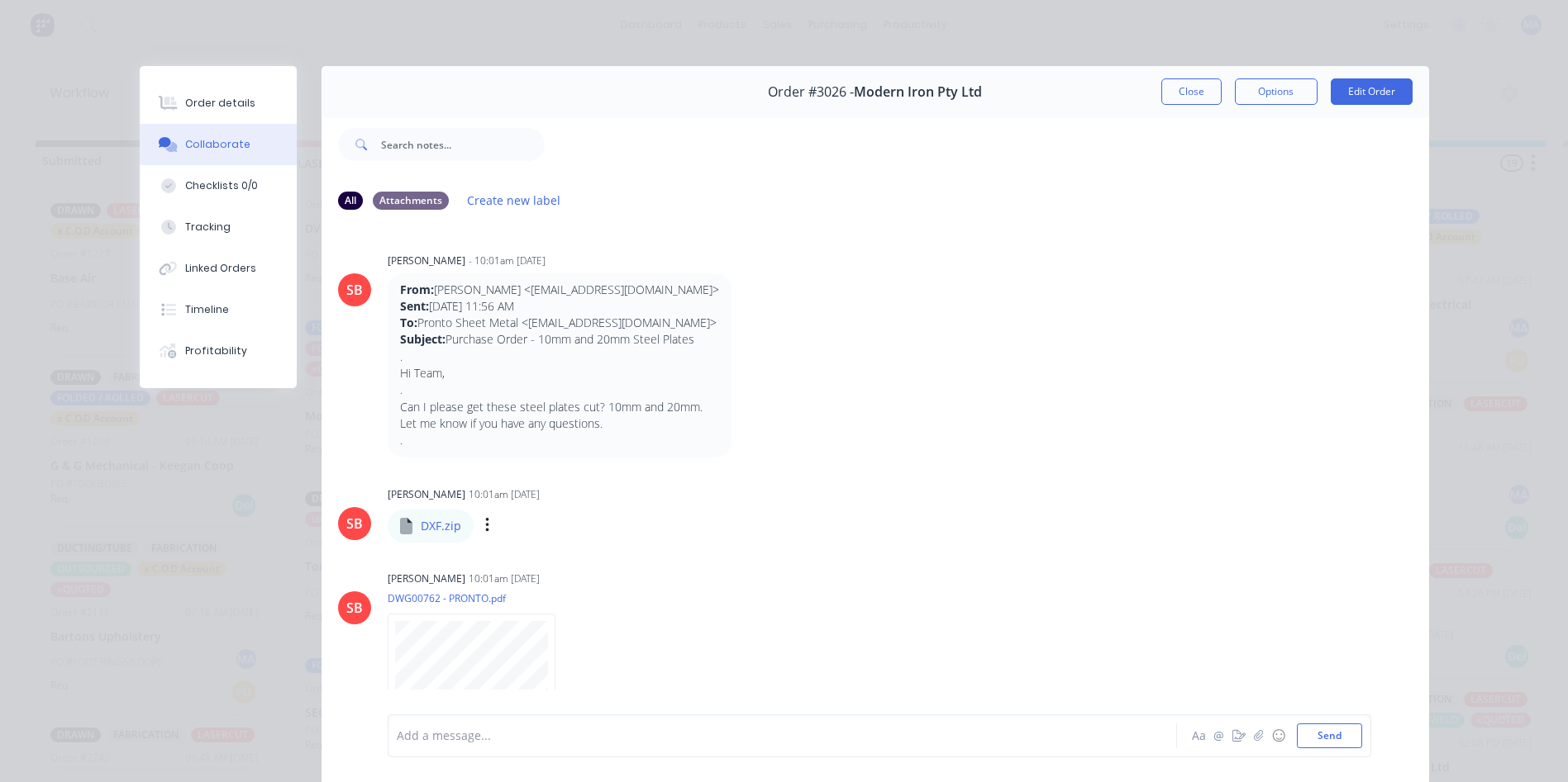
click at [483, 524] on div "Labels Download Delete" at bounding box center [573, 525] width 186 height 24
click at [485, 526] on icon "button" at bounding box center [487, 525] width 4 height 15
click at [583, 561] on button "Download" at bounding box center [595, 569] width 186 height 37
click at [1043, 55] on div "Order details Collaborate Checklists 0/0 Tracking Linked Orders Timeline Profit…" at bounding box center [784, 391] width 1568 height 782
click at [1187, 87] on button "Close" at bounding box center [1191, 91] width 60 height 26
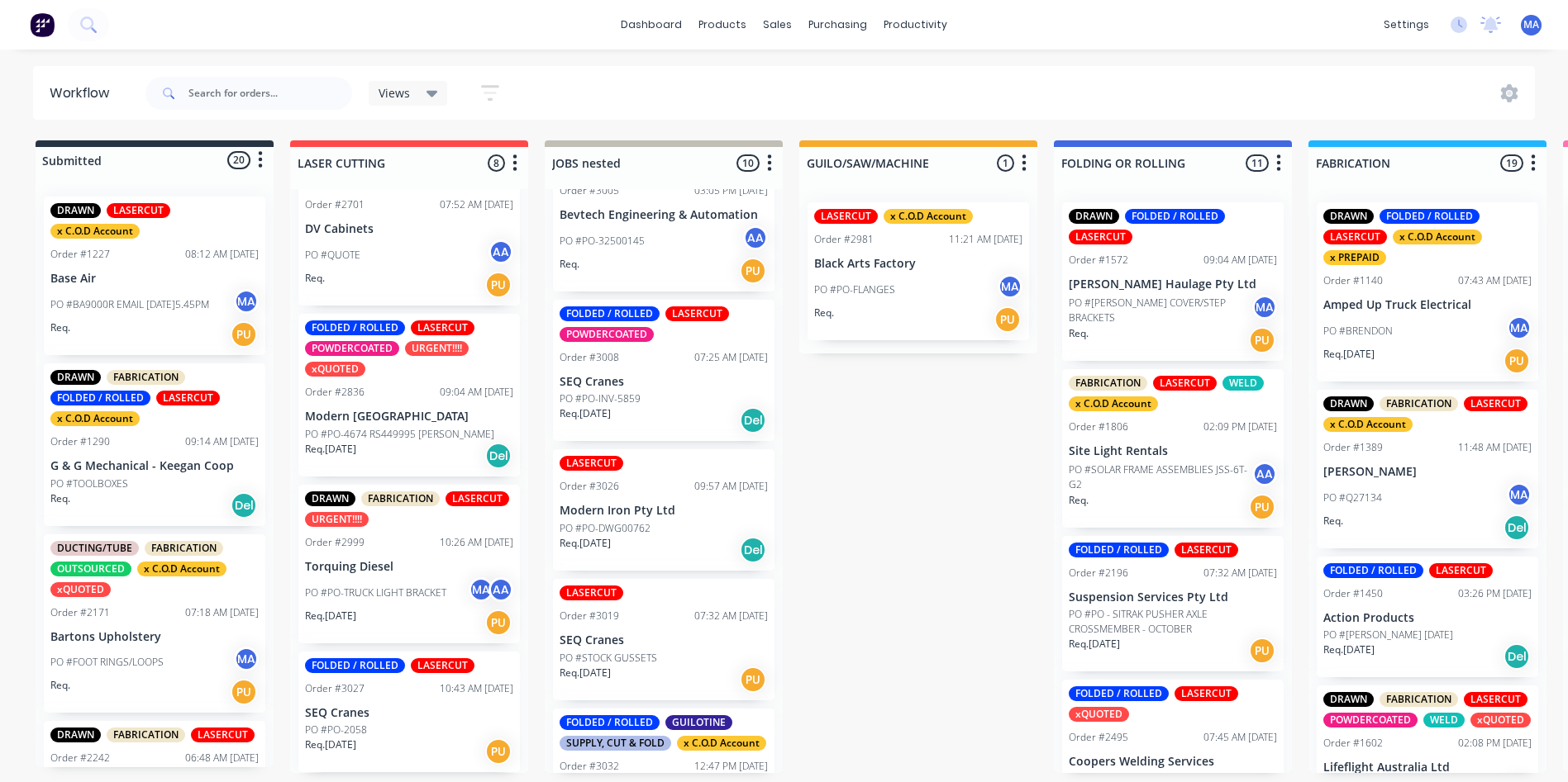
scroll to position [430, 0]
